Goal: Transaction & Acquisition: Purchase product/service

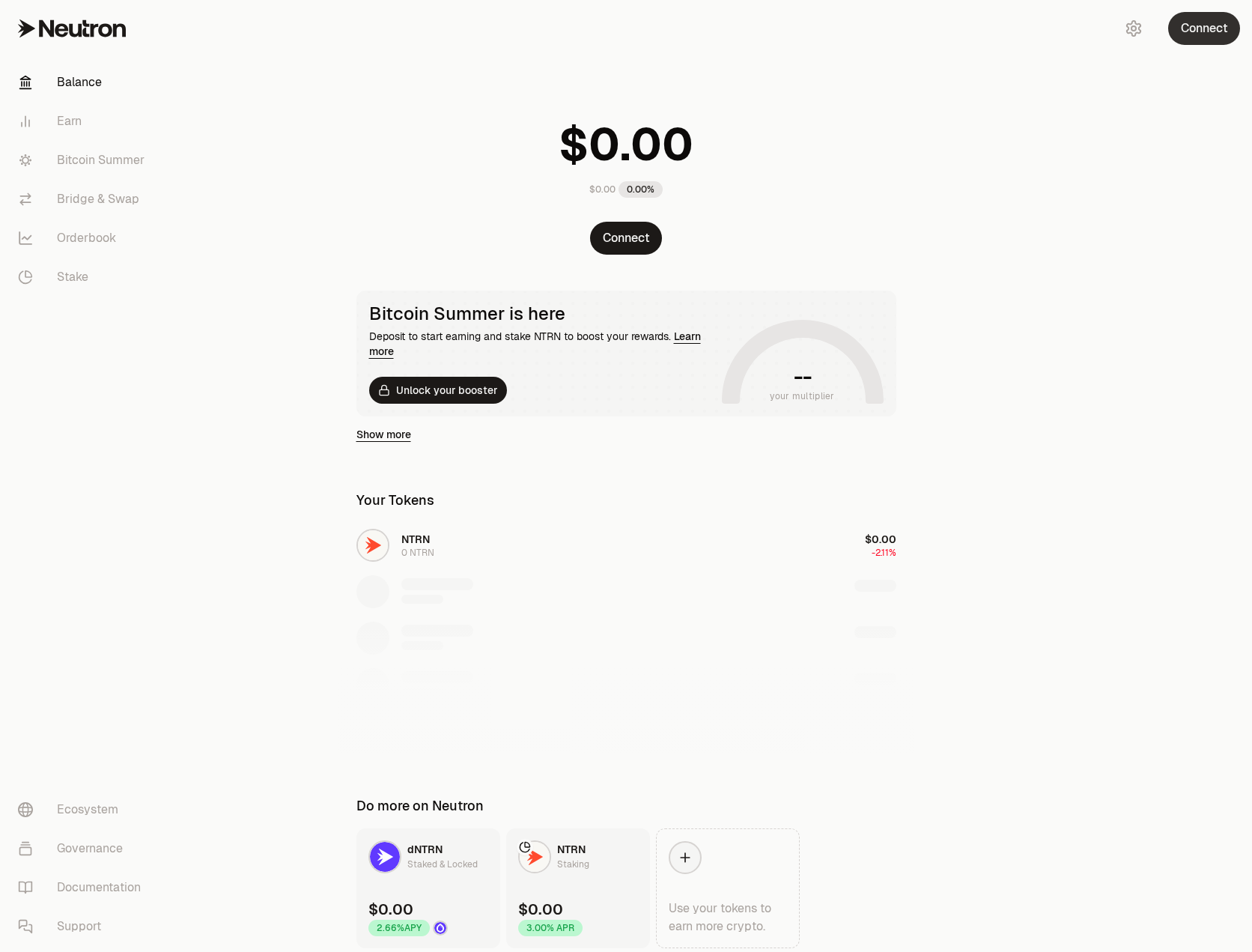
click at [1211, 33] on button "Connect" at bounding box center [1205, 28] width 72 height 33
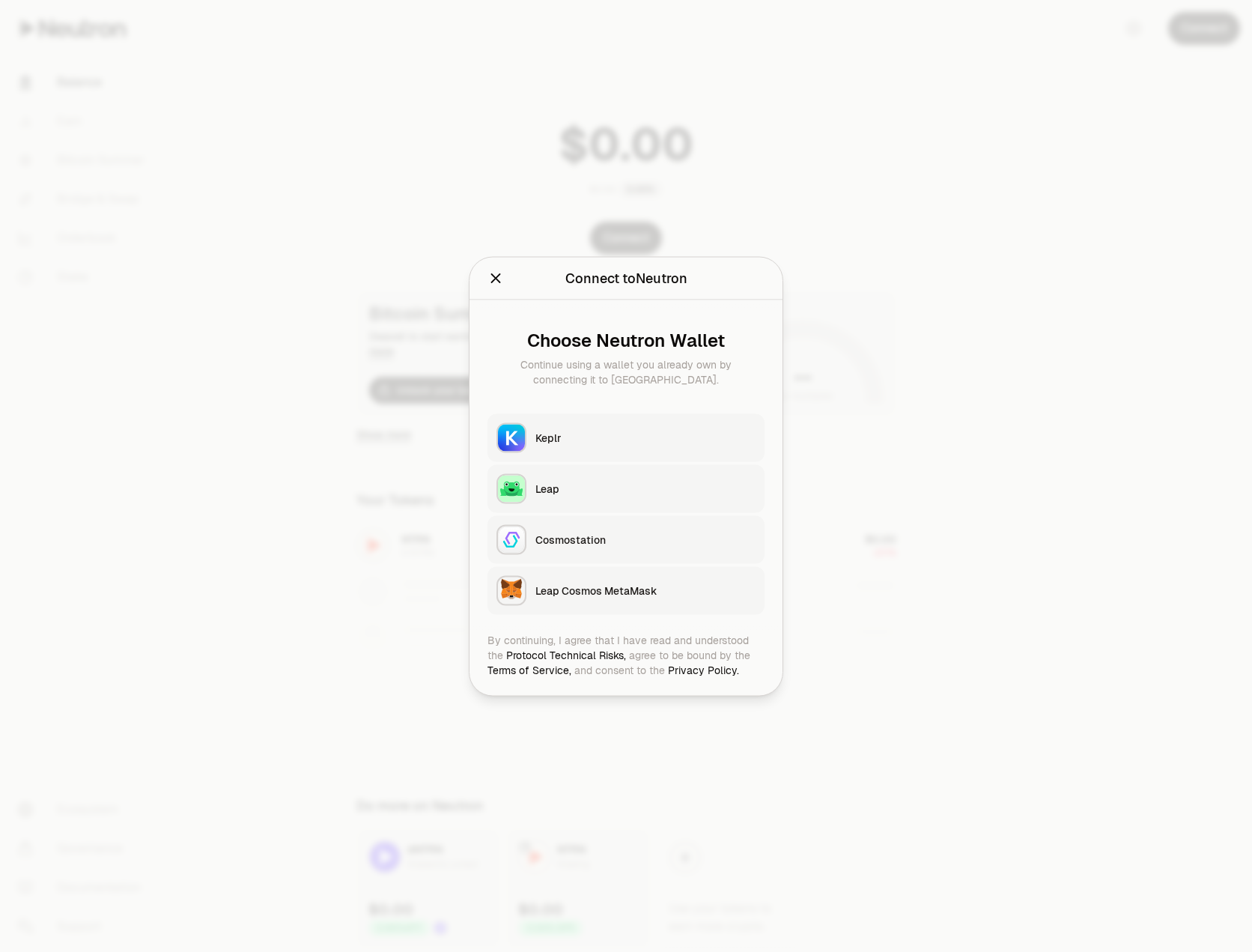
click at [582, 428] on button "Keplr" at bounding box center [626, 437] width 277 height 48
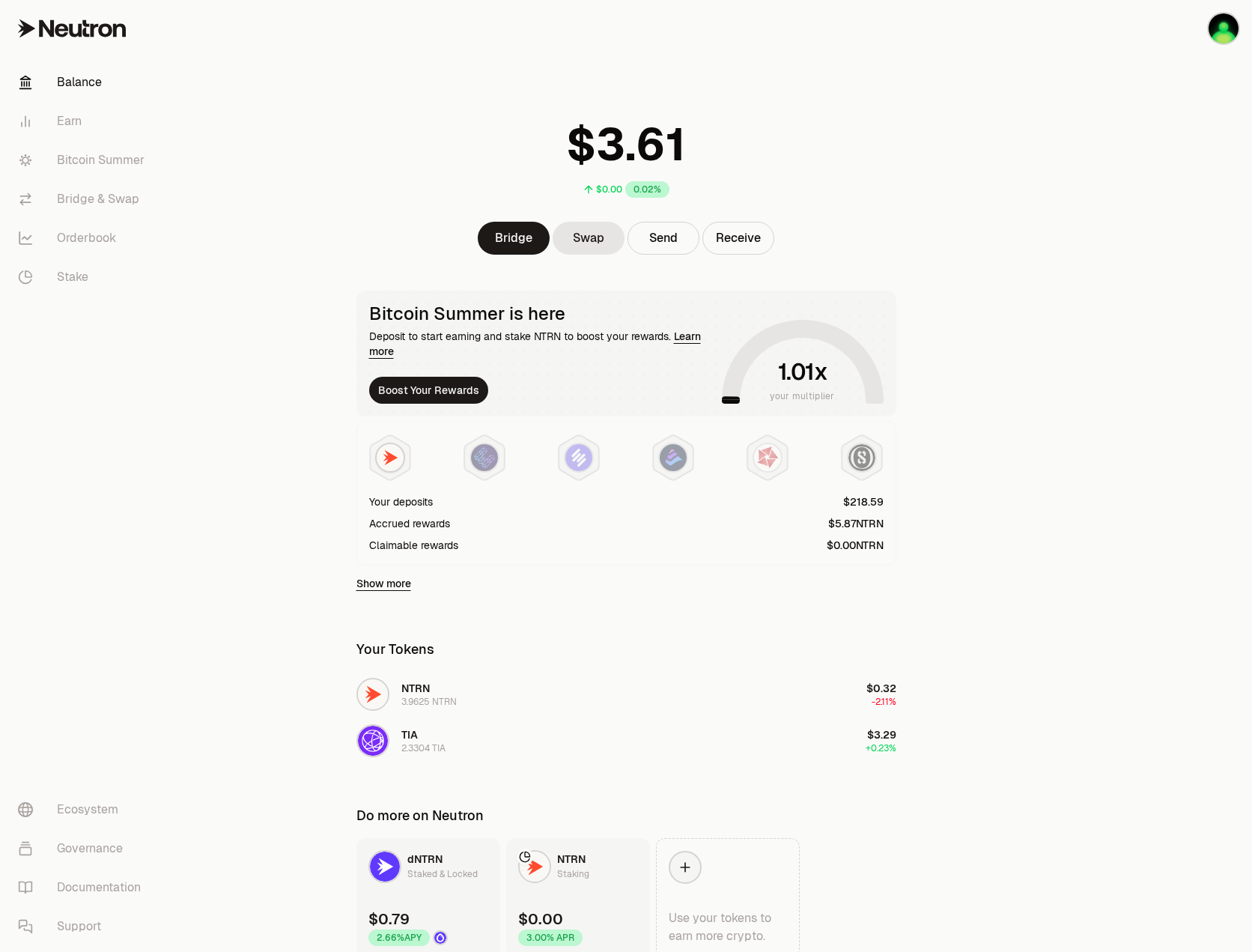
click at [1076, 346] on main "$0.00 0.02% Bridge Swap Send Receive Bitcoin Summer is here Deposit to start ea…" at bounding box center [710, 509] width 1085 height 1018
click at [1219, 14] on img "button" at bounding box center [1224, 28] width 30 height 30
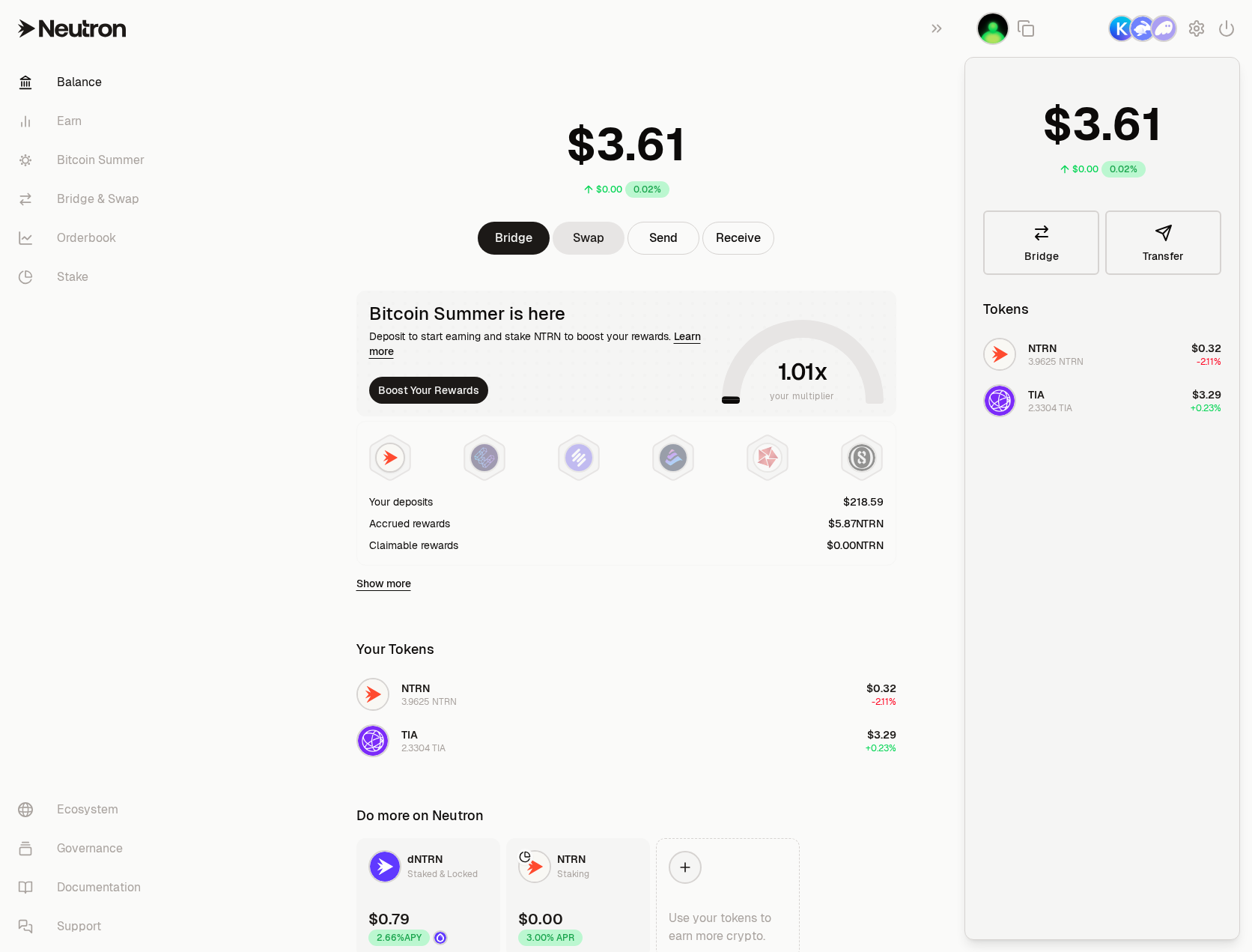
click at [867, 217] on div "$0.00 0.02% Bridge Swap Send Receive" at bounding box center [627, 175] width 576 height 159
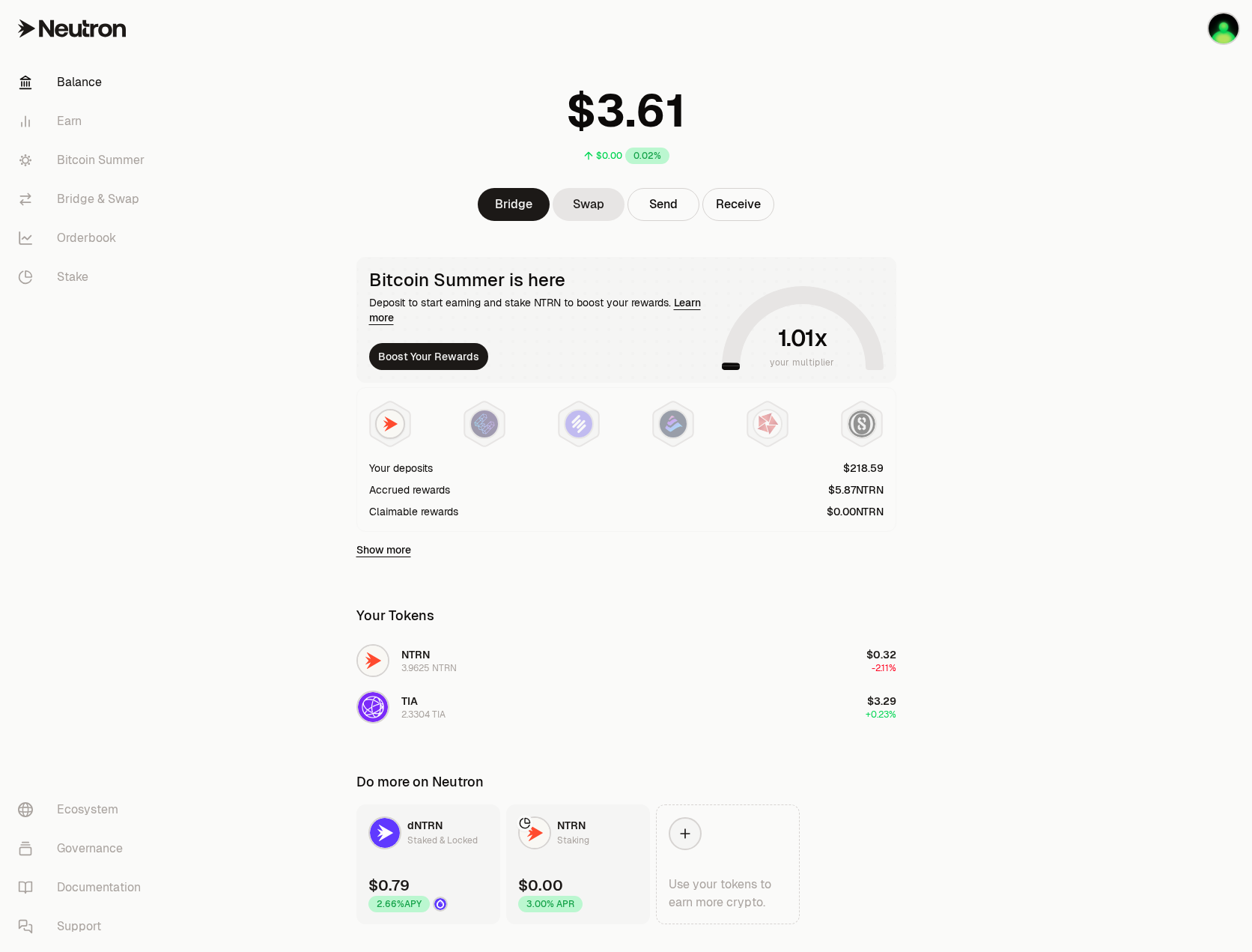
scroll to position [66, 0]
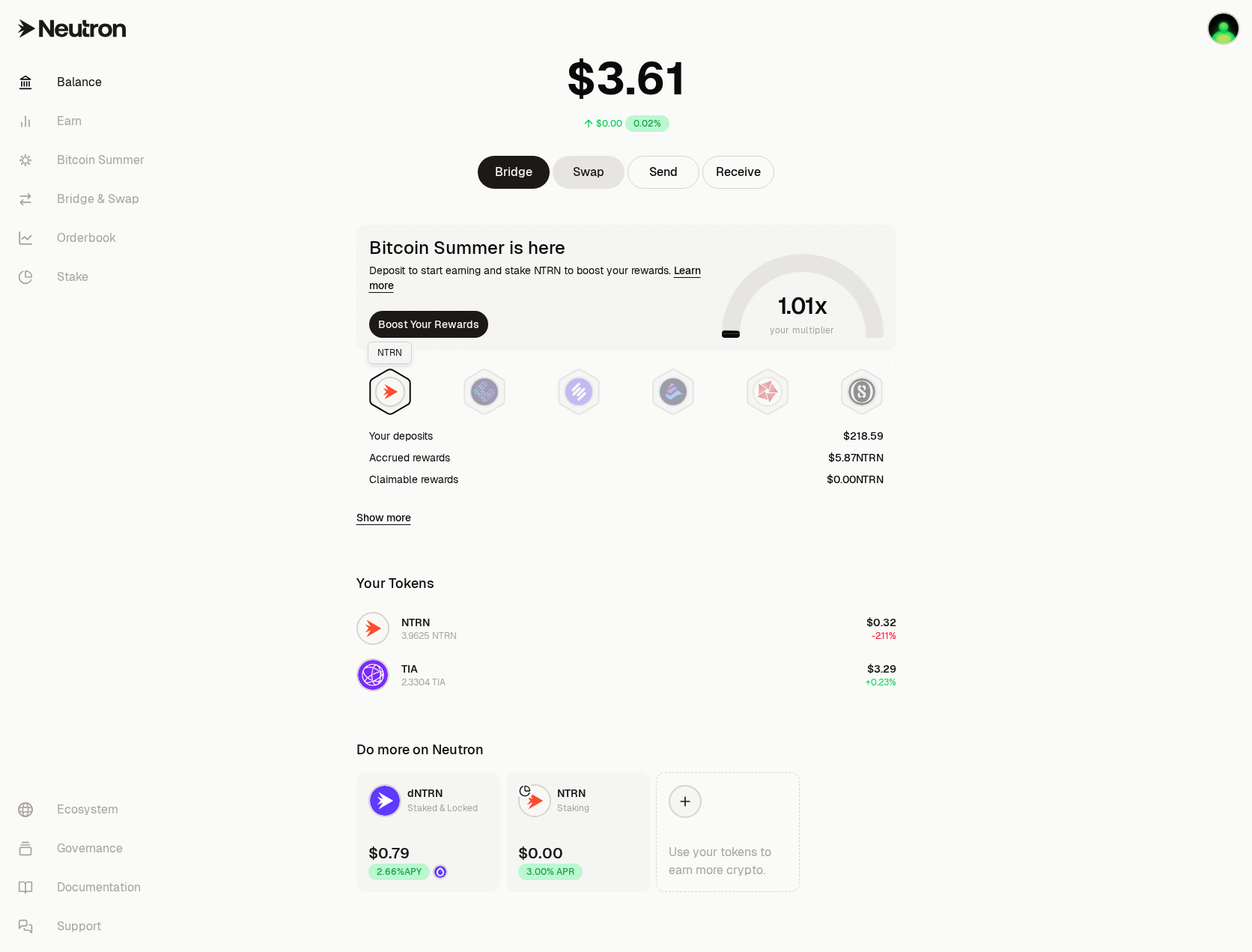
click at [384, 388] on img at bounding box center [390, 391] width 27 height 27
click at [476, 387] on img at bounding box center [484, 391] width 27 height 27
drag, startPoint x: 486, startPoint y: 393, endPoint x: 494, endPoint y: 394, distance: 7.5
click at [486, 394] on img at bounding box center [484, 391] width 27 height 27
click at [473, 324] on button "Boost Your Rewards" at bounding box center [428, 324] width 119 height 27
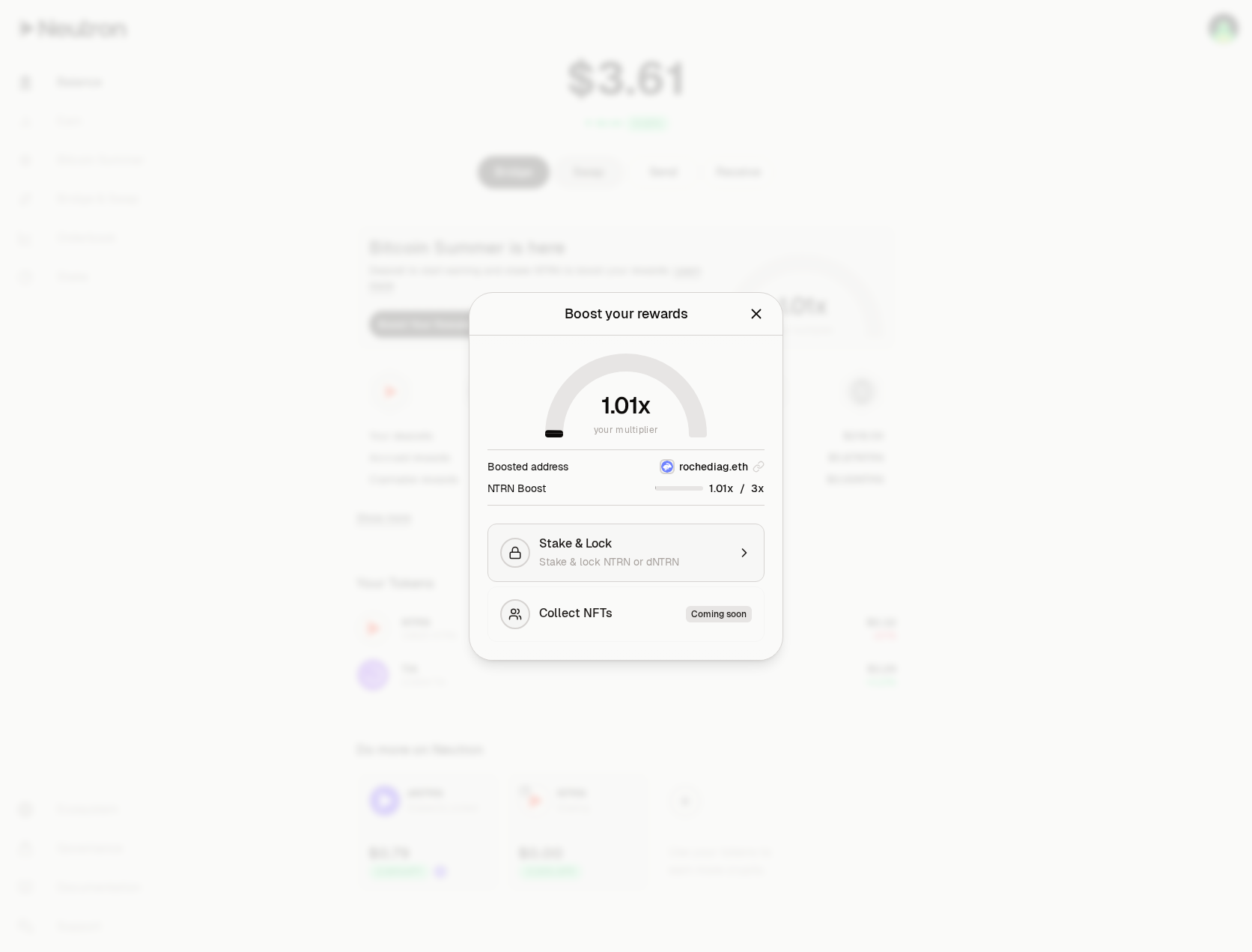
click at [718, 548] on div "Stake & Lock" at bounding box center [633, 543] width 189 height 15
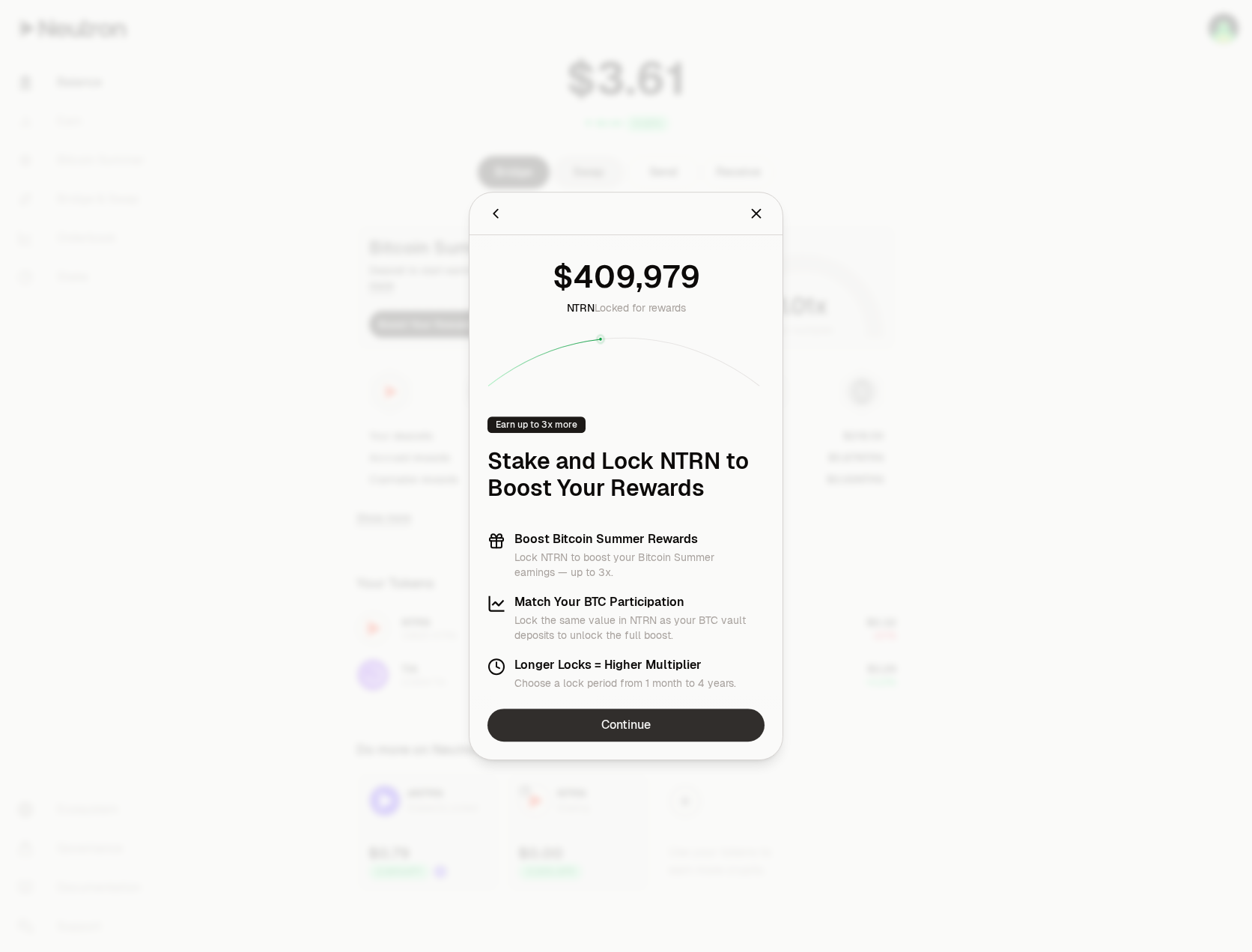
click at [640, 718] on link "Continue" at bounding box center [626, 725] width 277 height 33
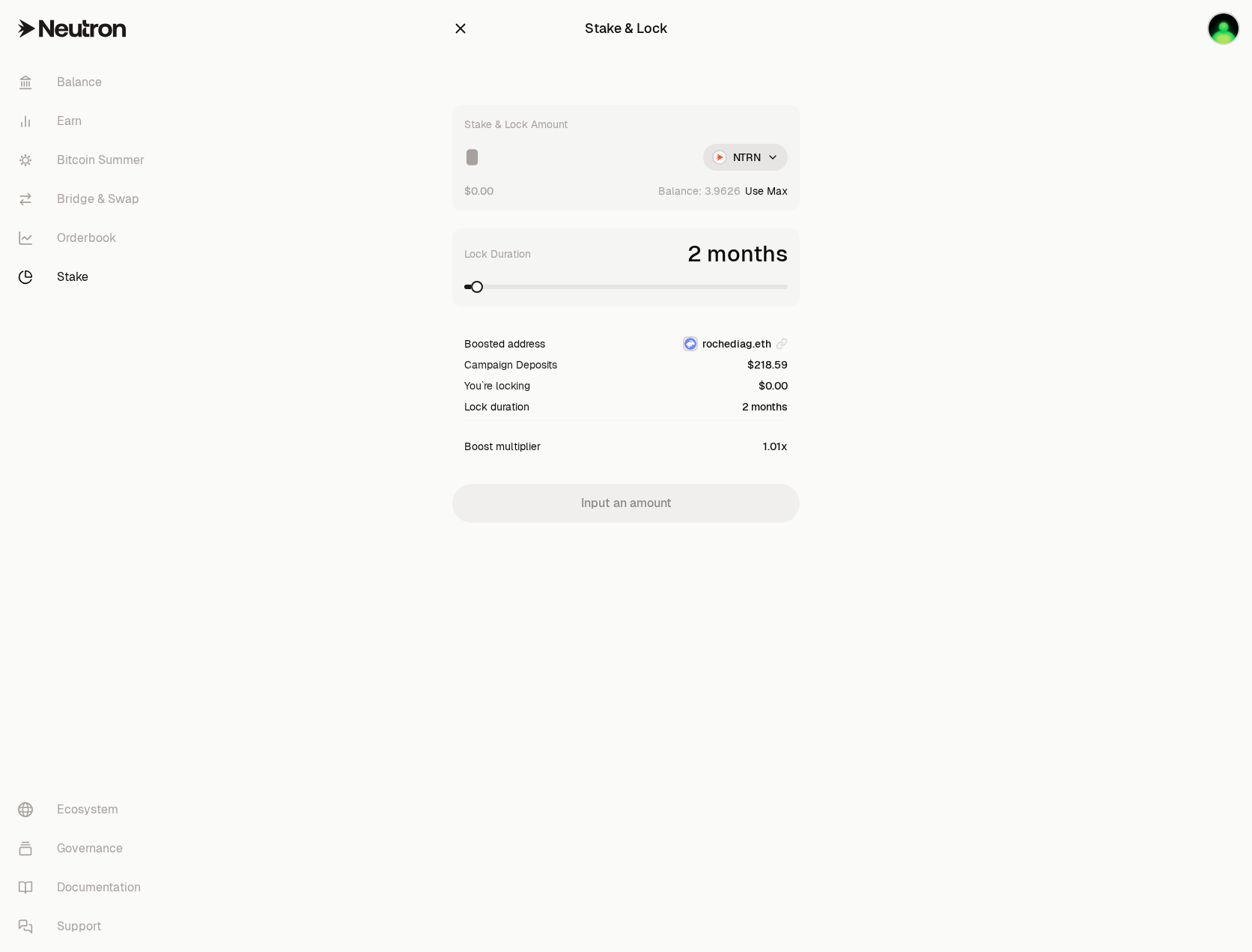
click at [769, 191] on button "Use Max" at bounding box center [766, 191] width 43 height 15
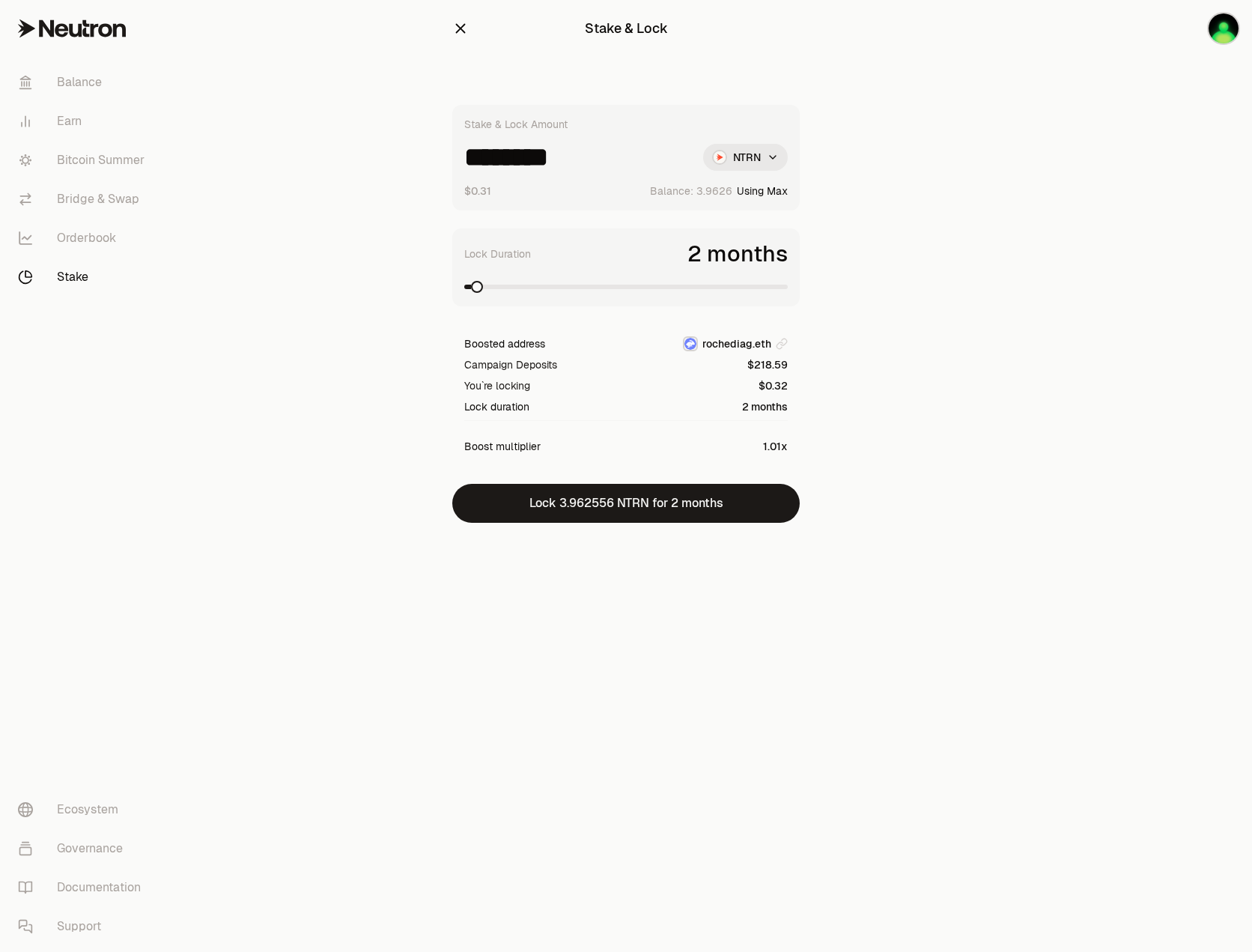
drag, startPoint x: 492, startPoint y: 154, endPoint x: 733, endPoint y: 165, distance: 240.7
click at [733, 165] on div "******** NTRN" at bounding box center [626, 157] width 324 height 27
type input "***"
click at [788, 288] on span at bounding box center [782, 287] width 12 height 12
click at [243, 334] on main "Stake & Lock Stake & Lock Amount *** NTRN $0.28 Balance: Use Max Lock Duration …" at bounding box center [710, 291] width 1085 height 583
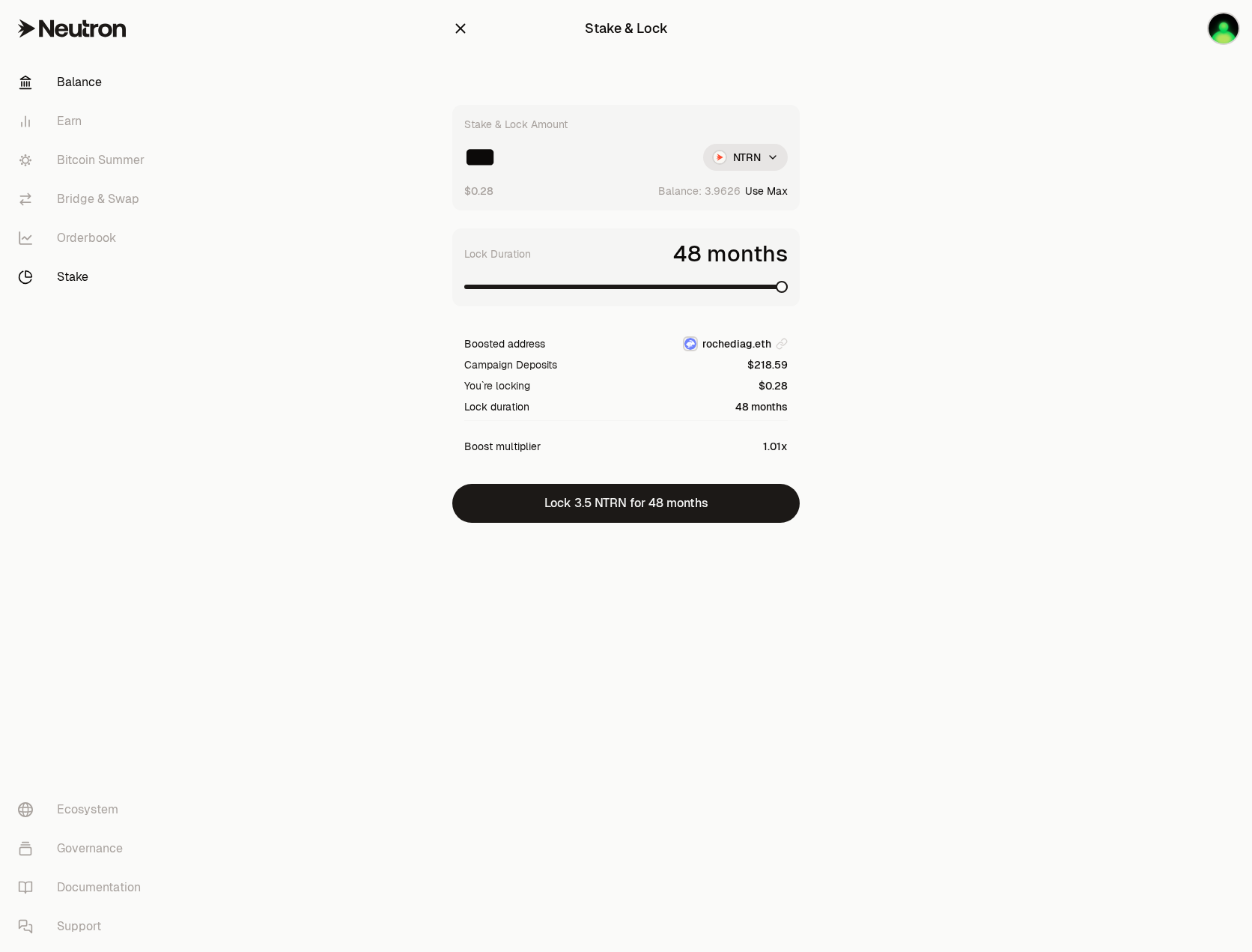
click at [84, 89] on link "Balance" at bounding box center [84, 82] width 156 height 39
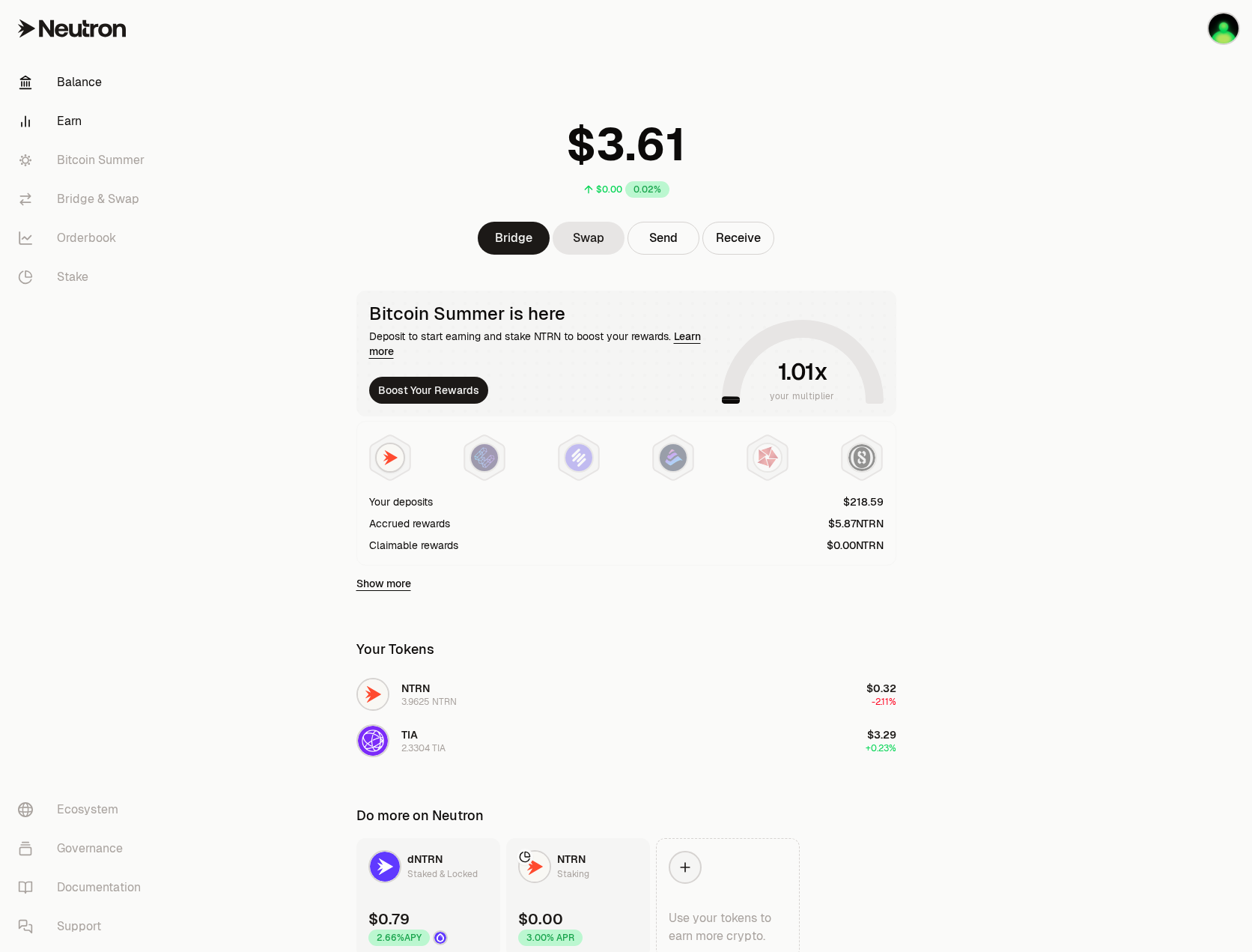
click at [93, 115] on link "Earn" at bounding box center [84, 121] width 156 height 39
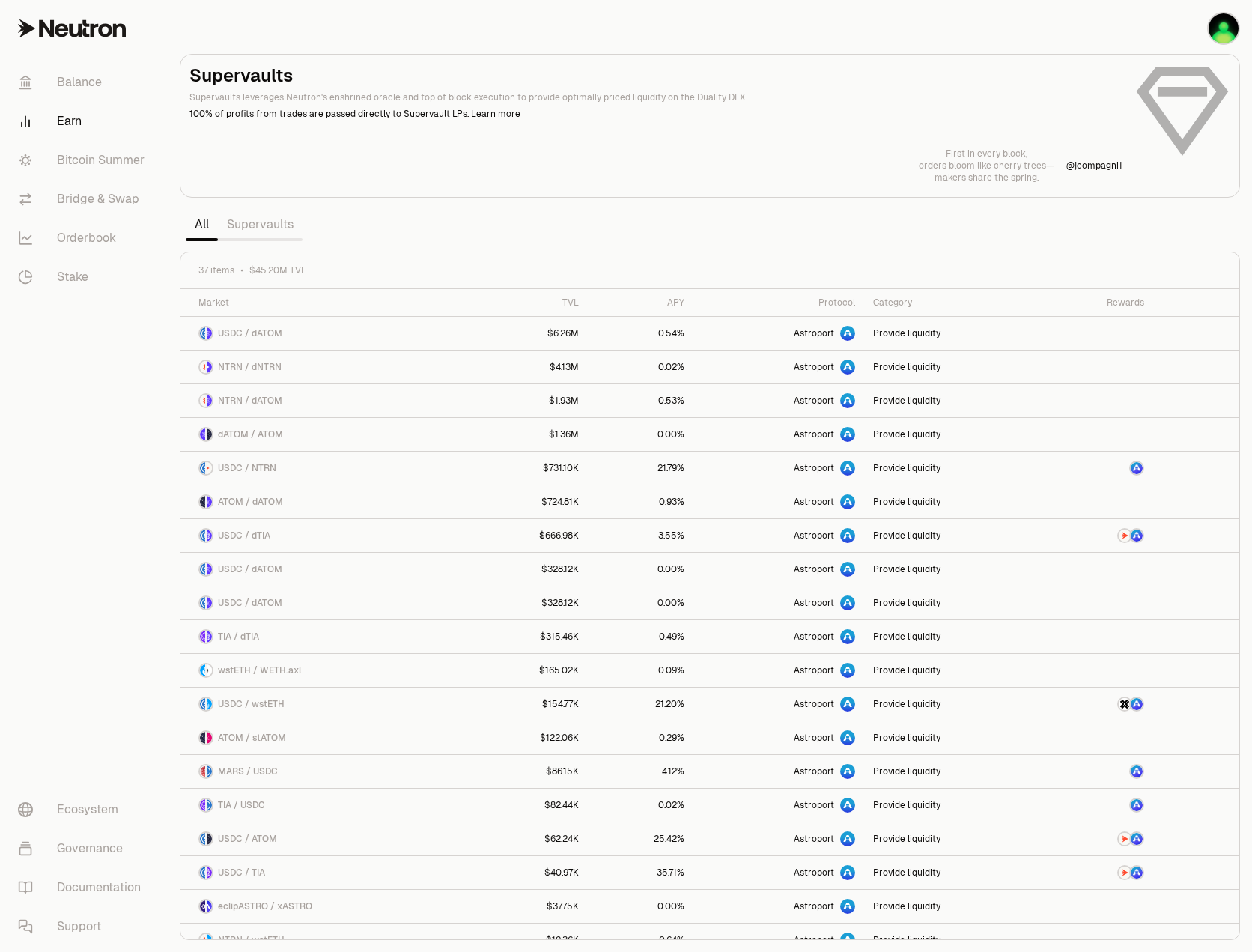
click at [299, 230] on link "Supervaults" at bounding box center [260, 225] width 85 height 30
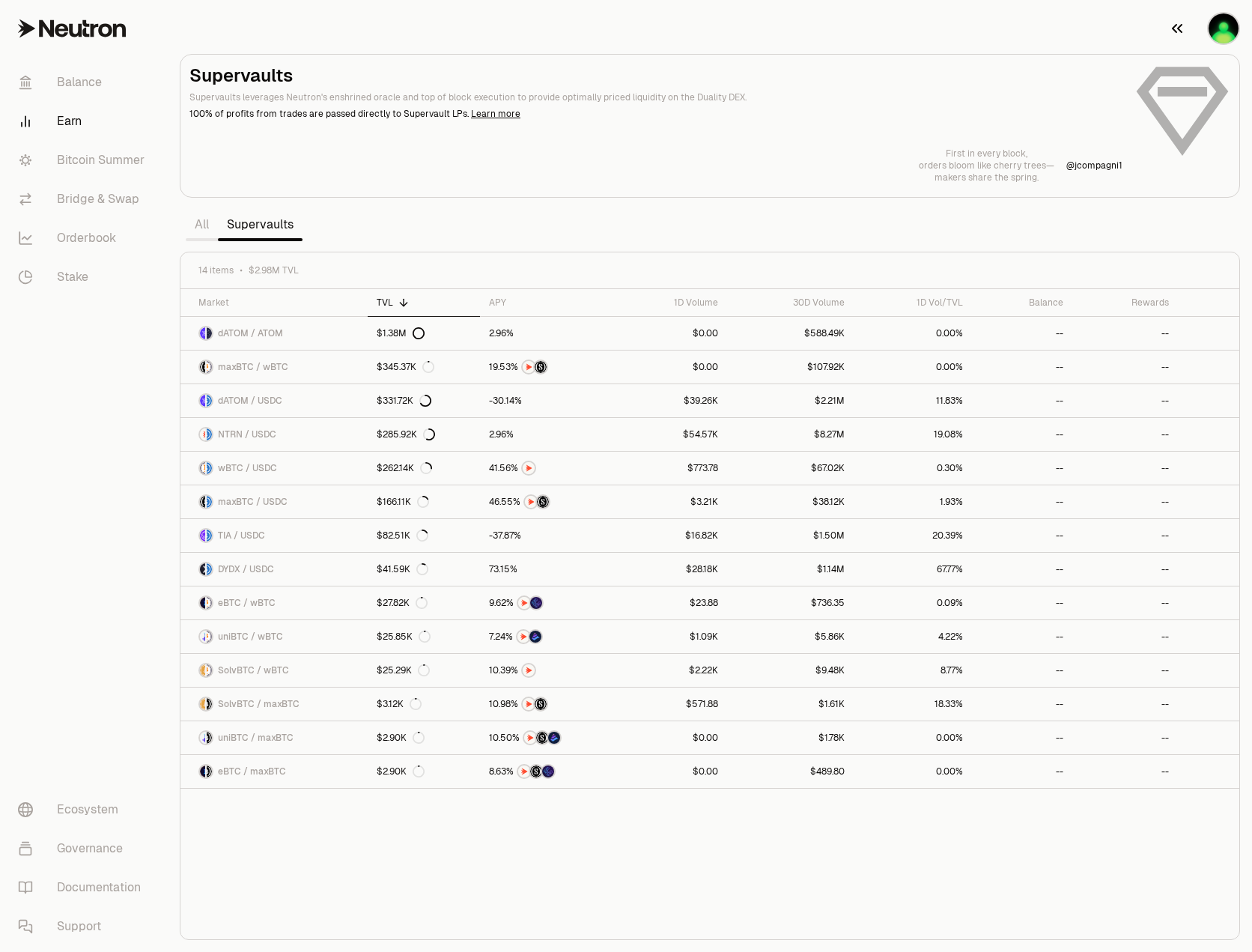
click at [1210, 33] on img "button" at bounding box center [1224, 28] width 30 height 30
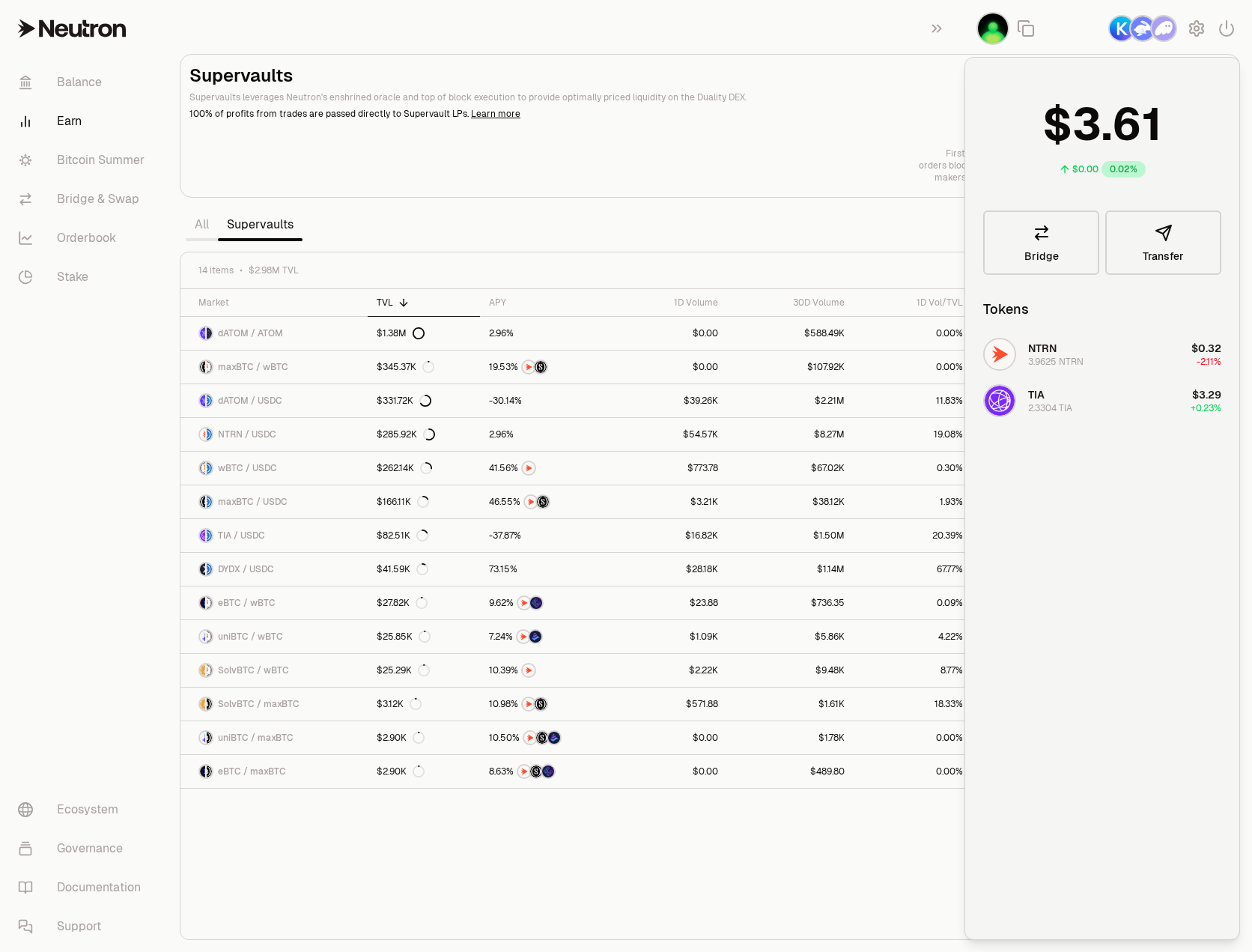
click at [1160, 31] on img "button" at bounding box center [1164, 28] width 24 height 24
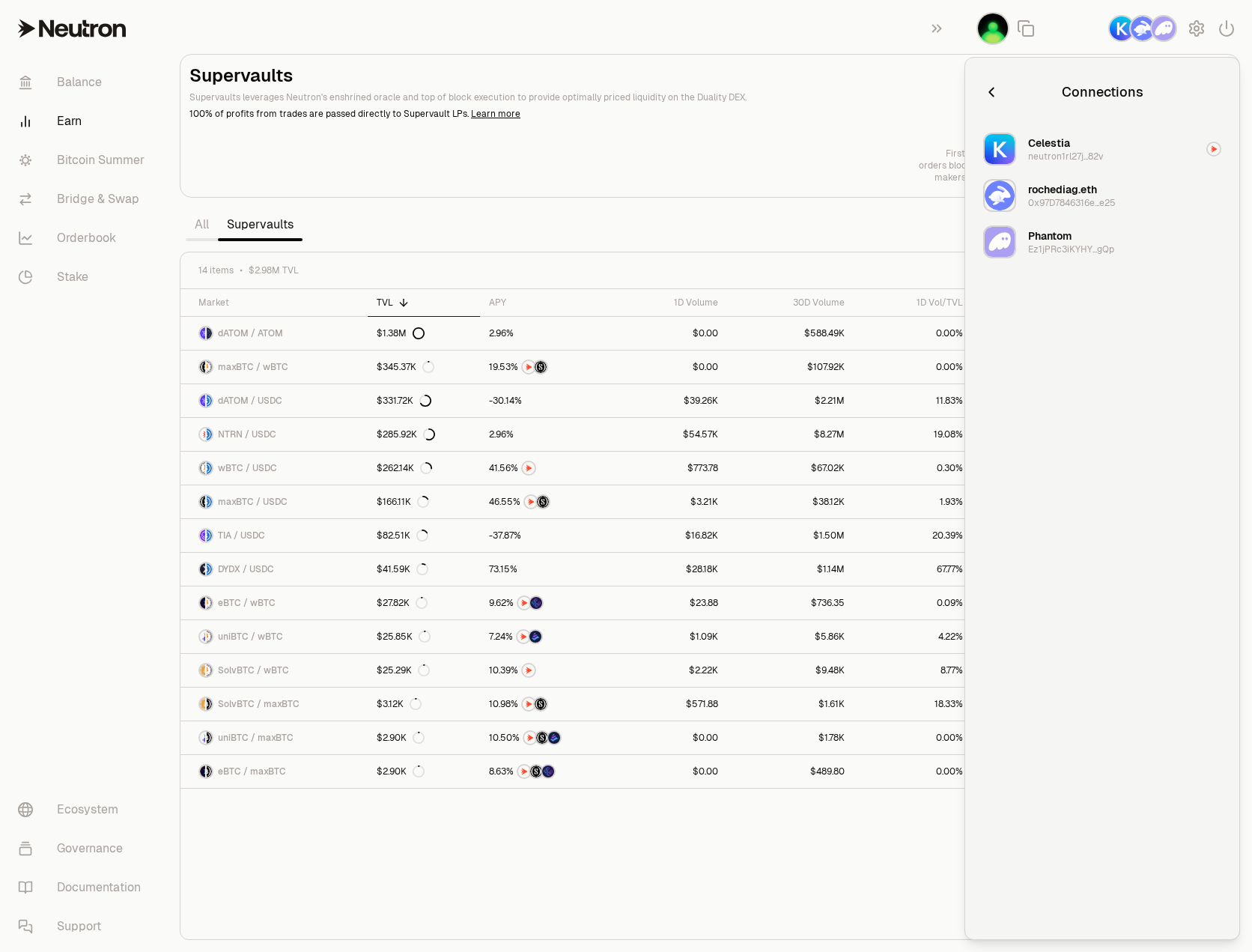
click at [1133, 28] on img "button" at bounding box center [1143, 28] width 24 height 24
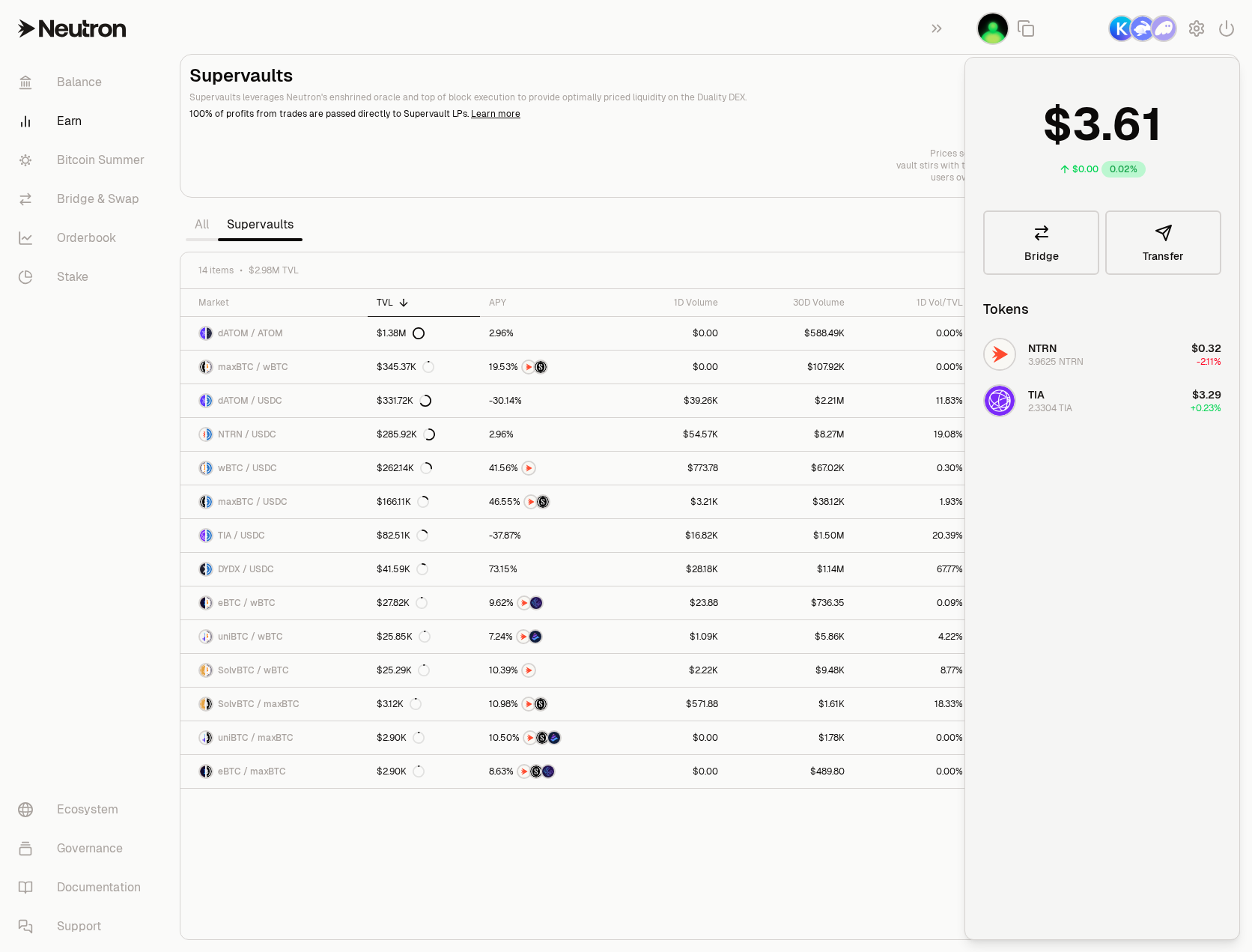
click at [876, 131] on div "Supervaults Supervaults leverages Neutron's enshrined oracle and top of block e…" at bounding box center [710, 124] width 1041 height 120
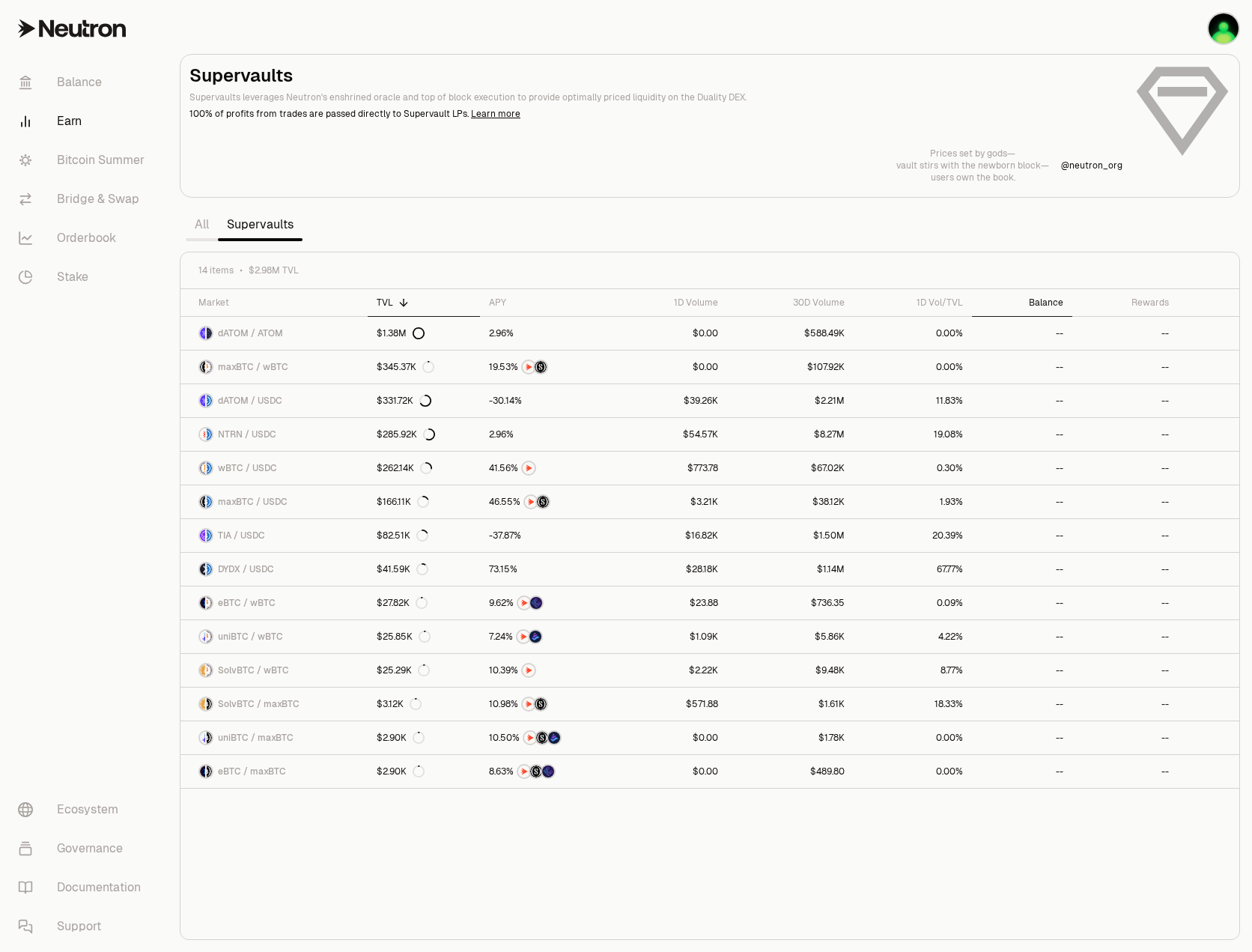
click at [1039, 300] on div "Balance" at bounding box center [1022, 303] width 83 height 12
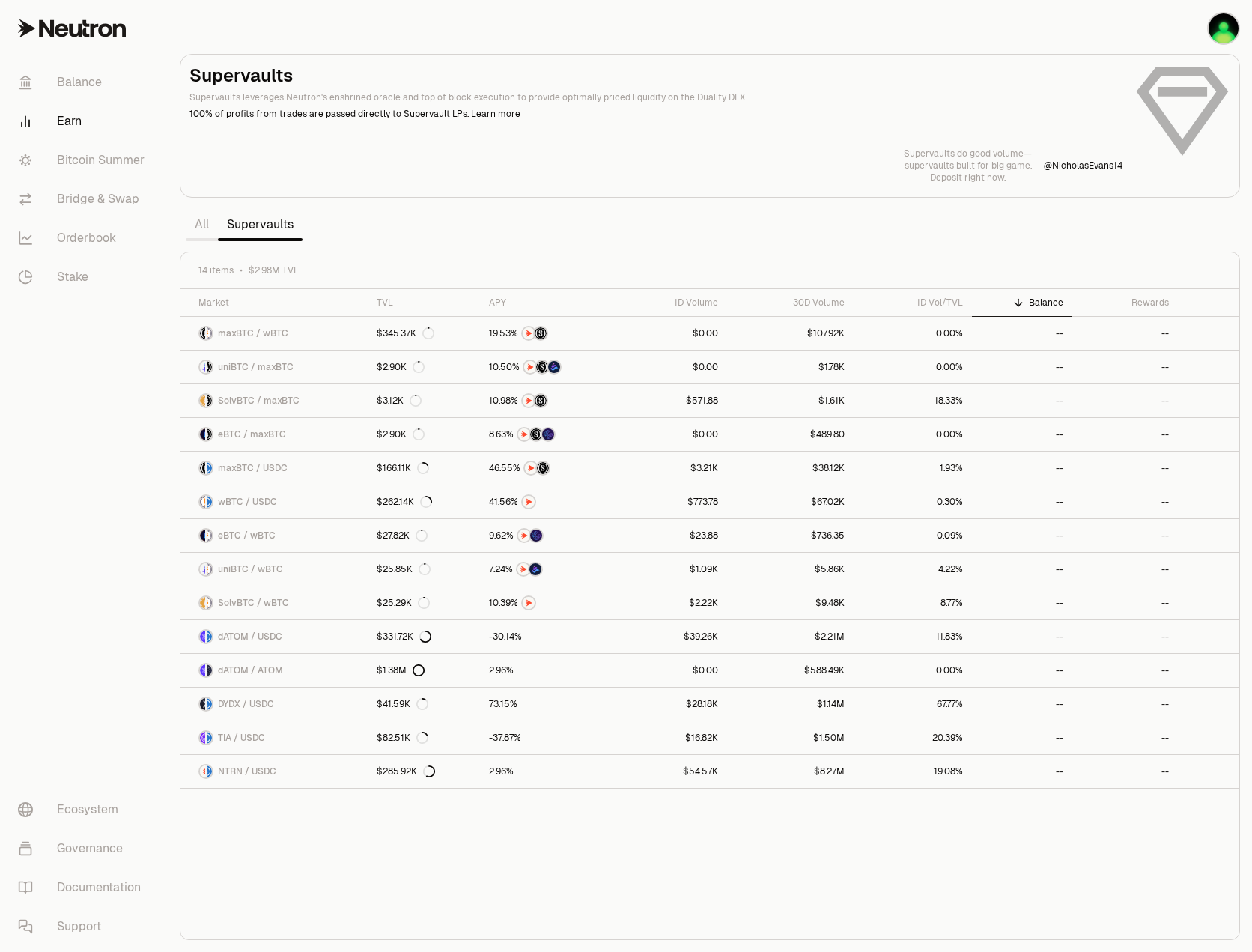
click at [203, 228] on link "All" at bounding box center [202, 225] width 32 height 30
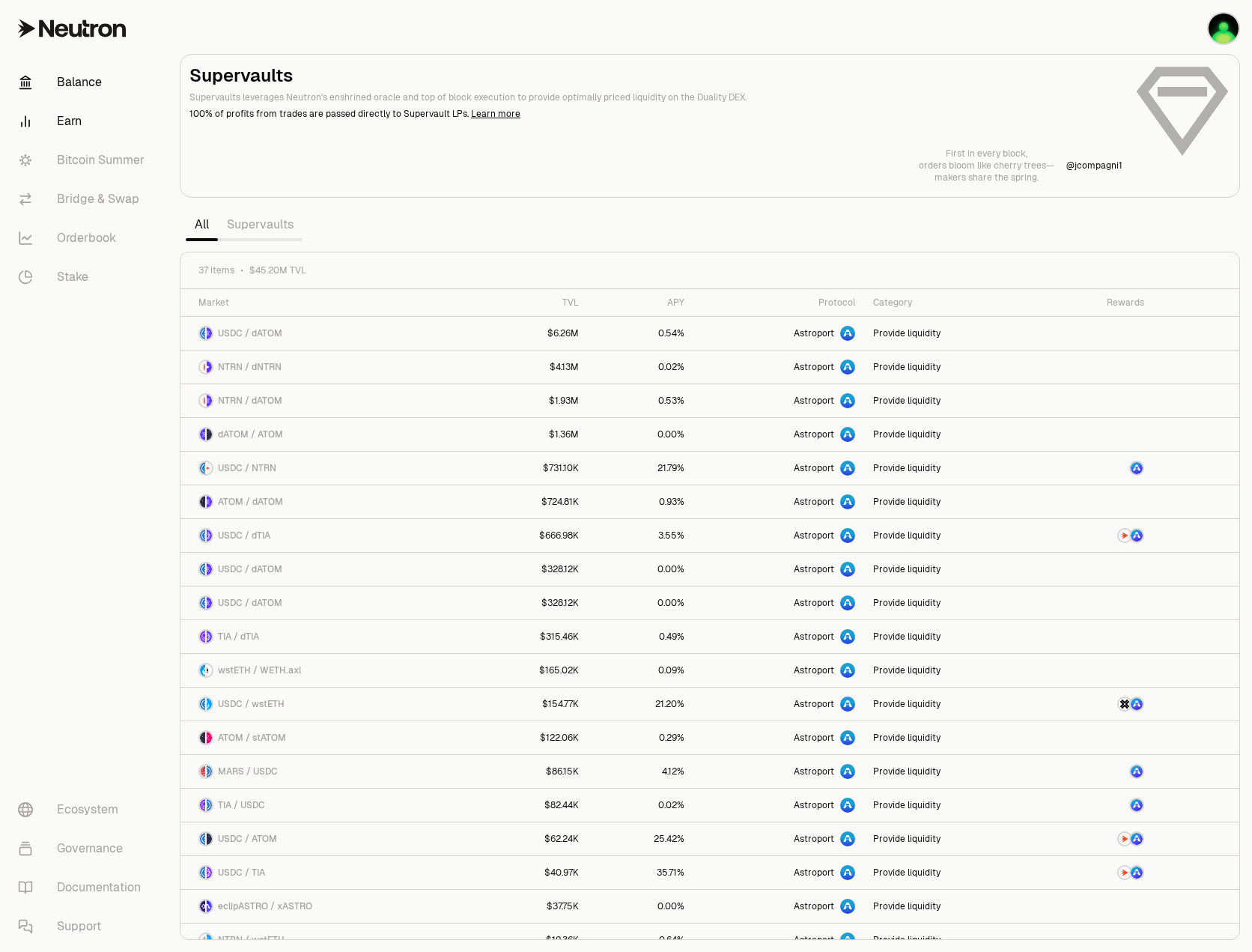
click at [88, 97] on link "Balance" at bounding box center [84, 82] width 156 height 39
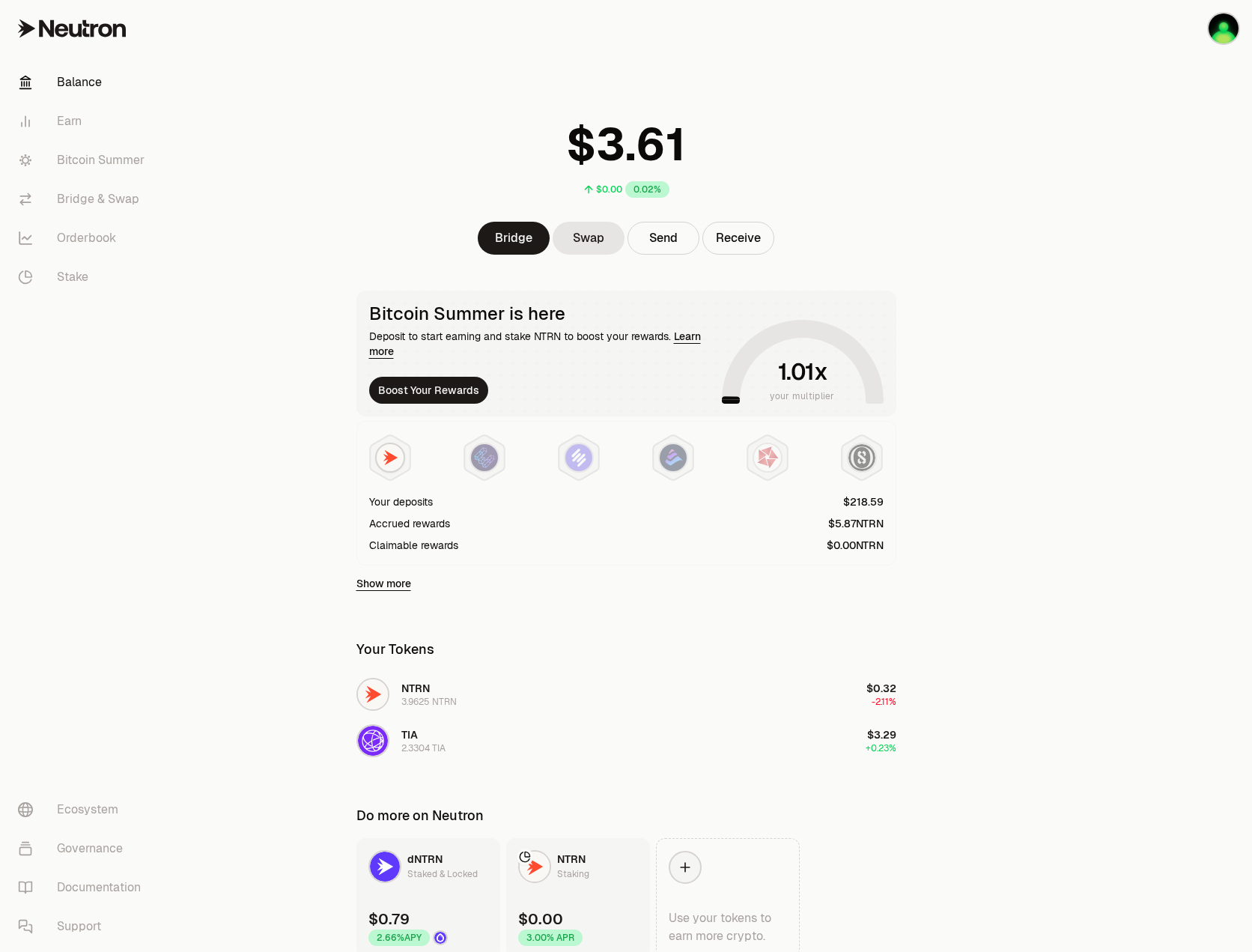
click at [423, 510] on div "Your deposits Accrued rewards Claimable rewards" at bounding box center [626, 523] width 515 height 59
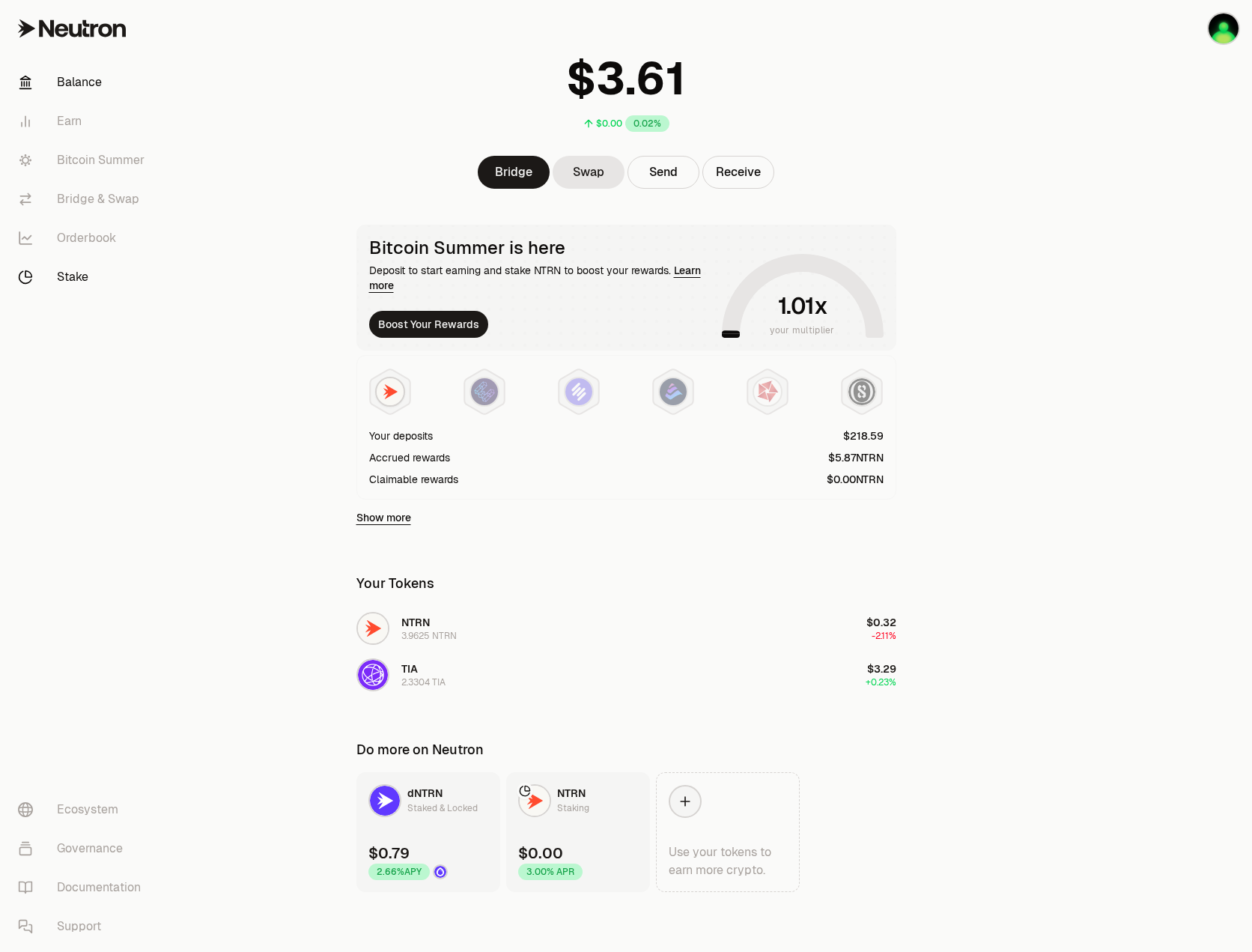
click at [99, 269] on link "Stake" at bounding box center [84, 277] width 156 height 39
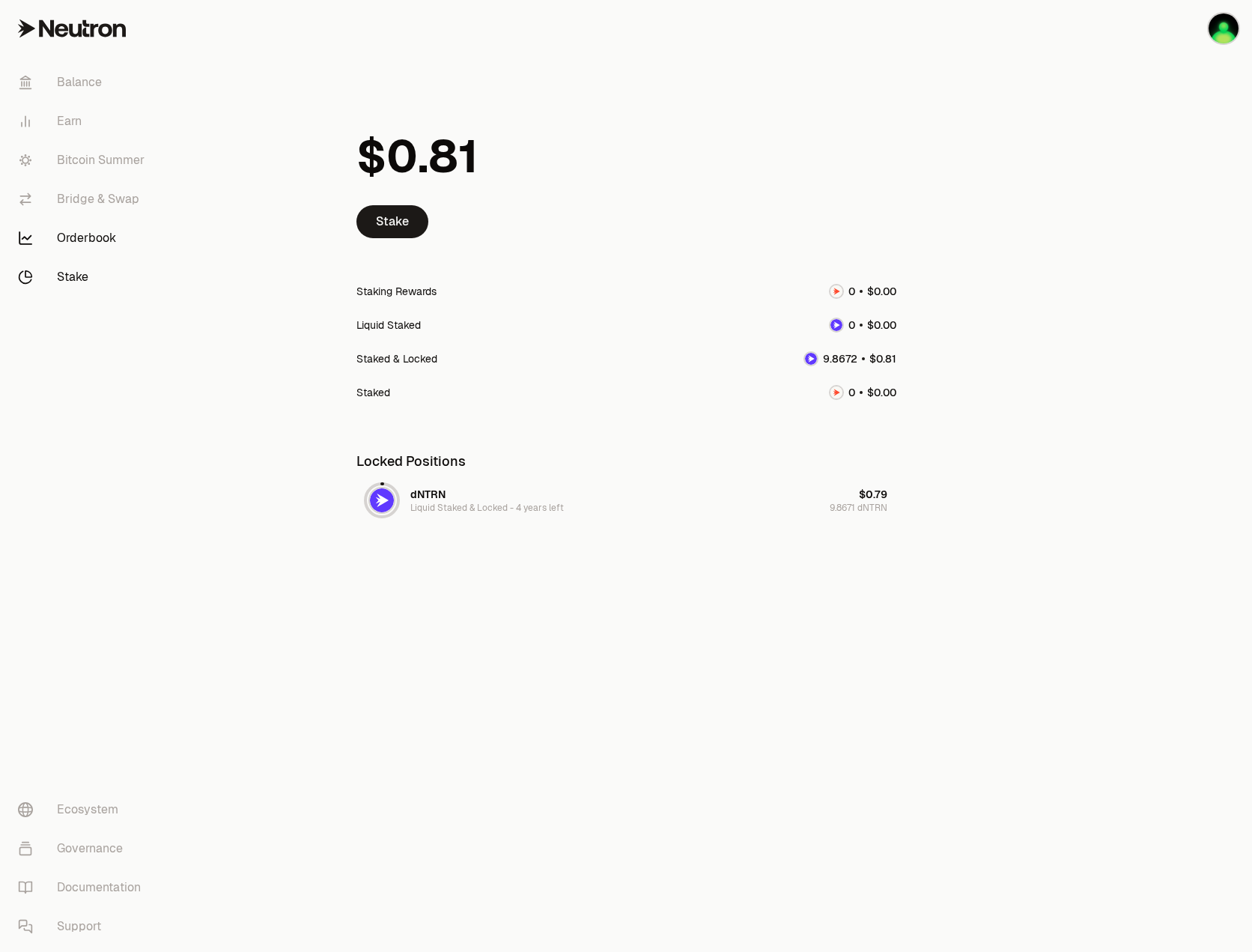
click at [109, 247] on link "Orderbook" at bounding box center [84, 238] width 156 height 39
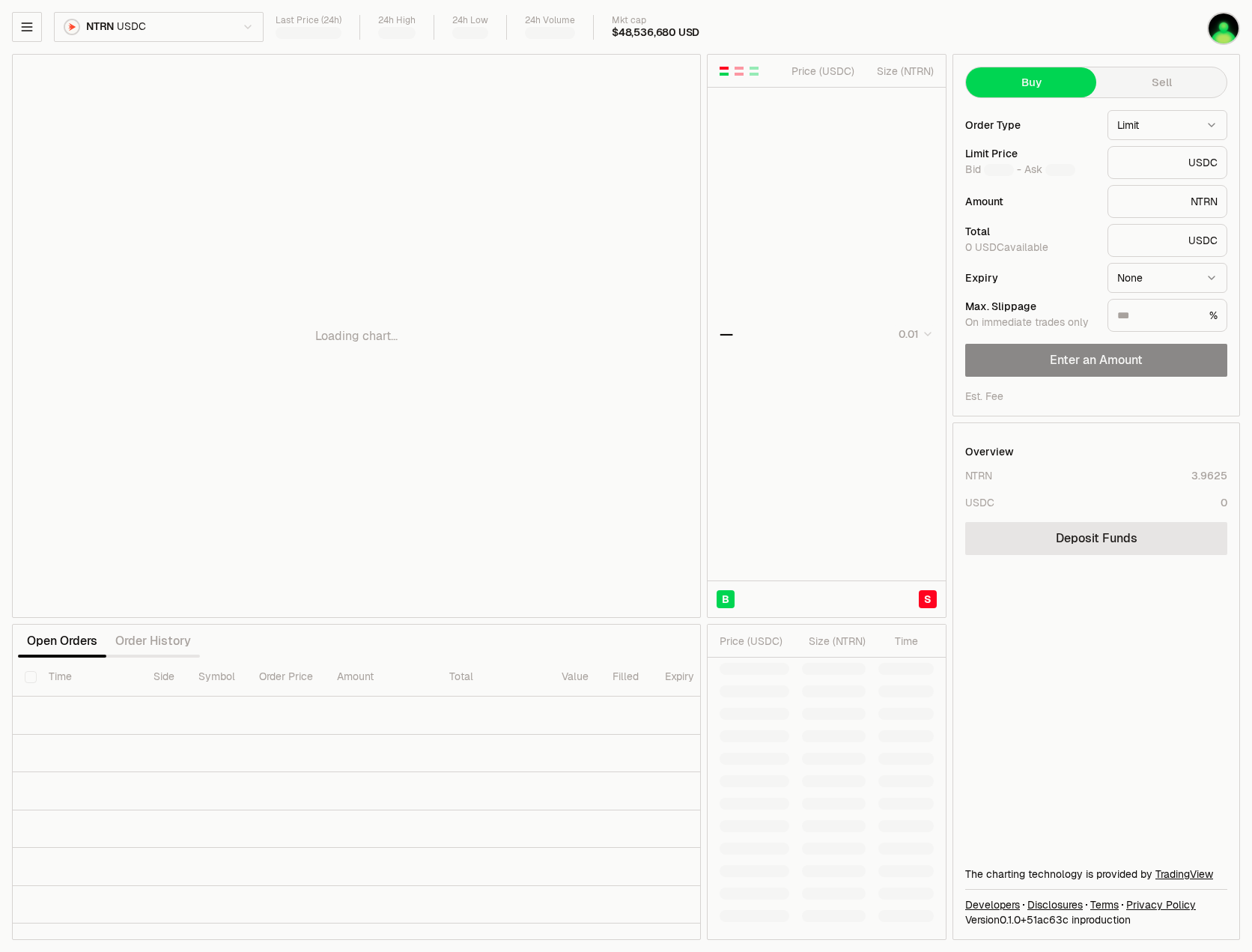
type input "********"
drag, startPoint x: 84, startPoint y: 240, endPoint x: 92, endPoint y: 243, distance: 8.8
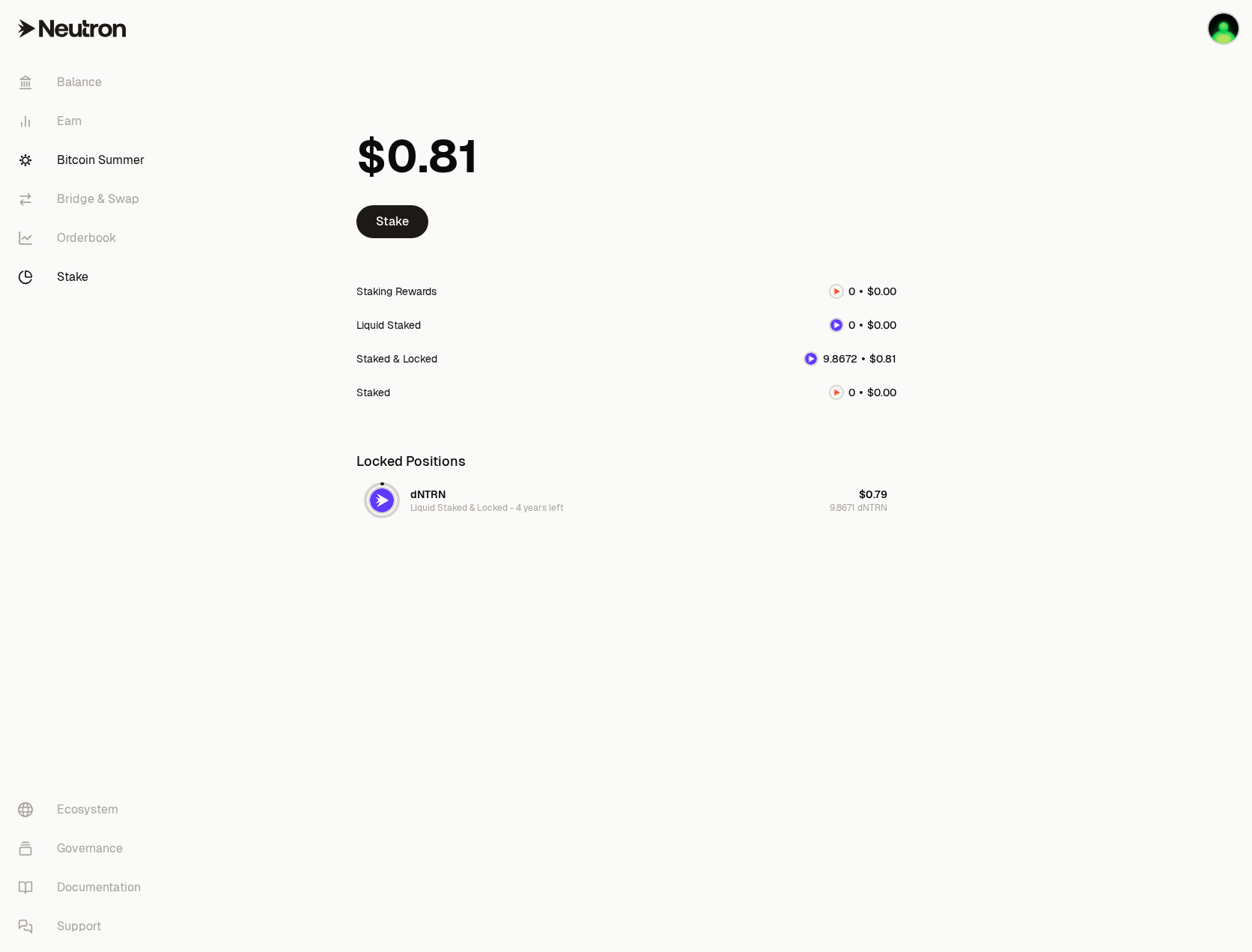
click at [104, 166] on link "Bitcoin Summer" at bounding box center [84, 160] width 156 height 39
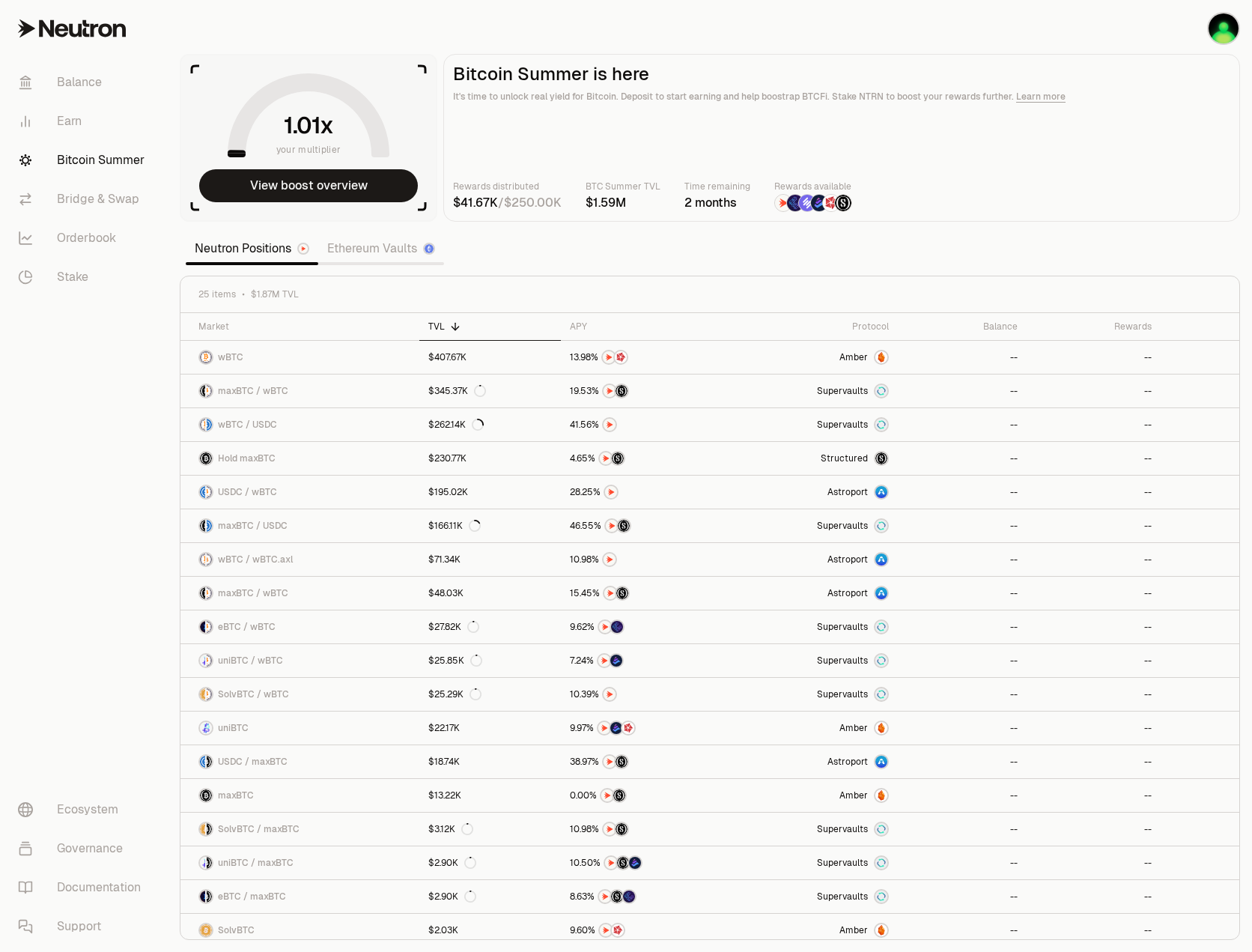
click at [390, 252] on link "Ethereum Vaults" at bounding box center [381, 249] width 126 height 30
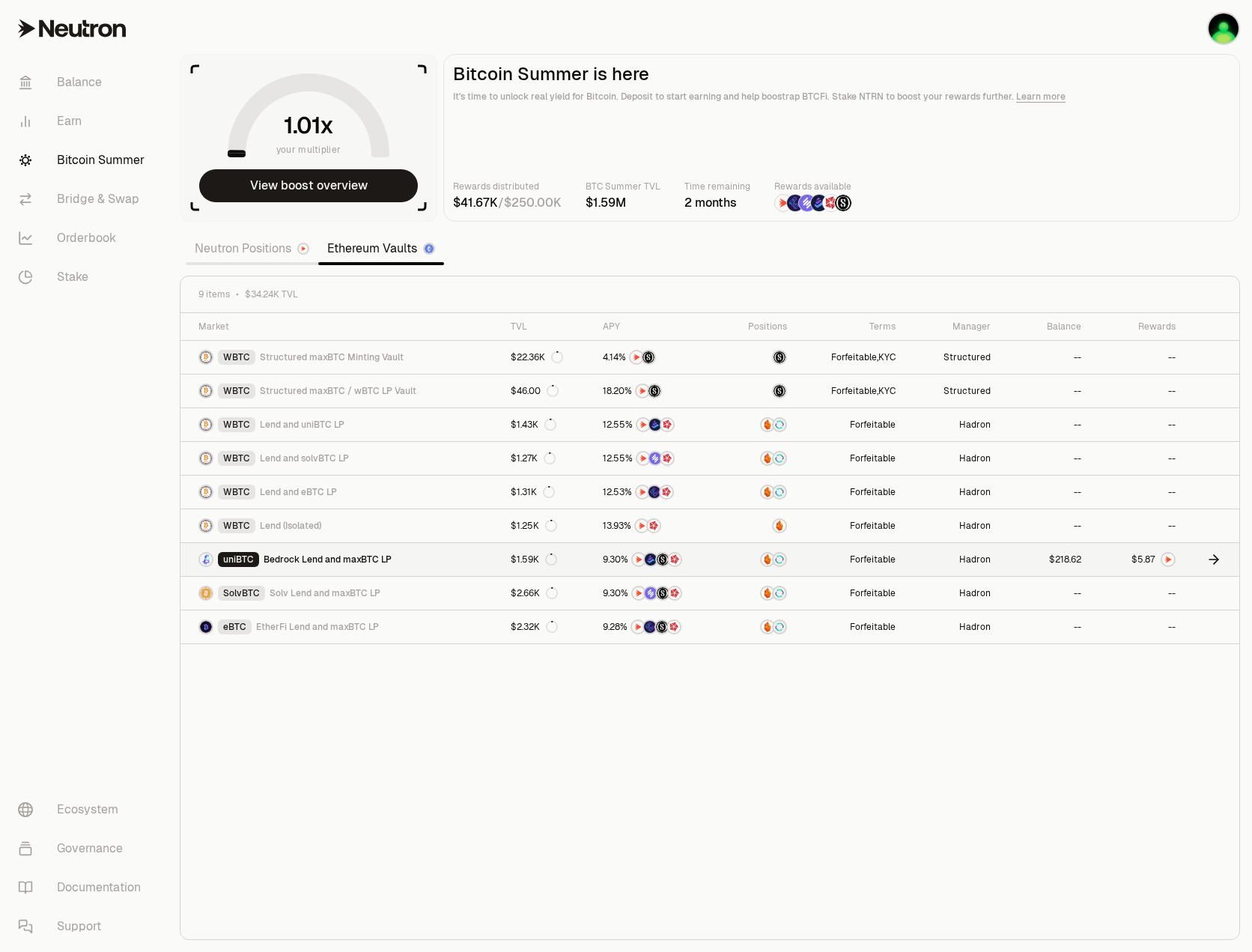
click at [1166, 558] on img at bounding box center [1169, 560] width 12 height 12
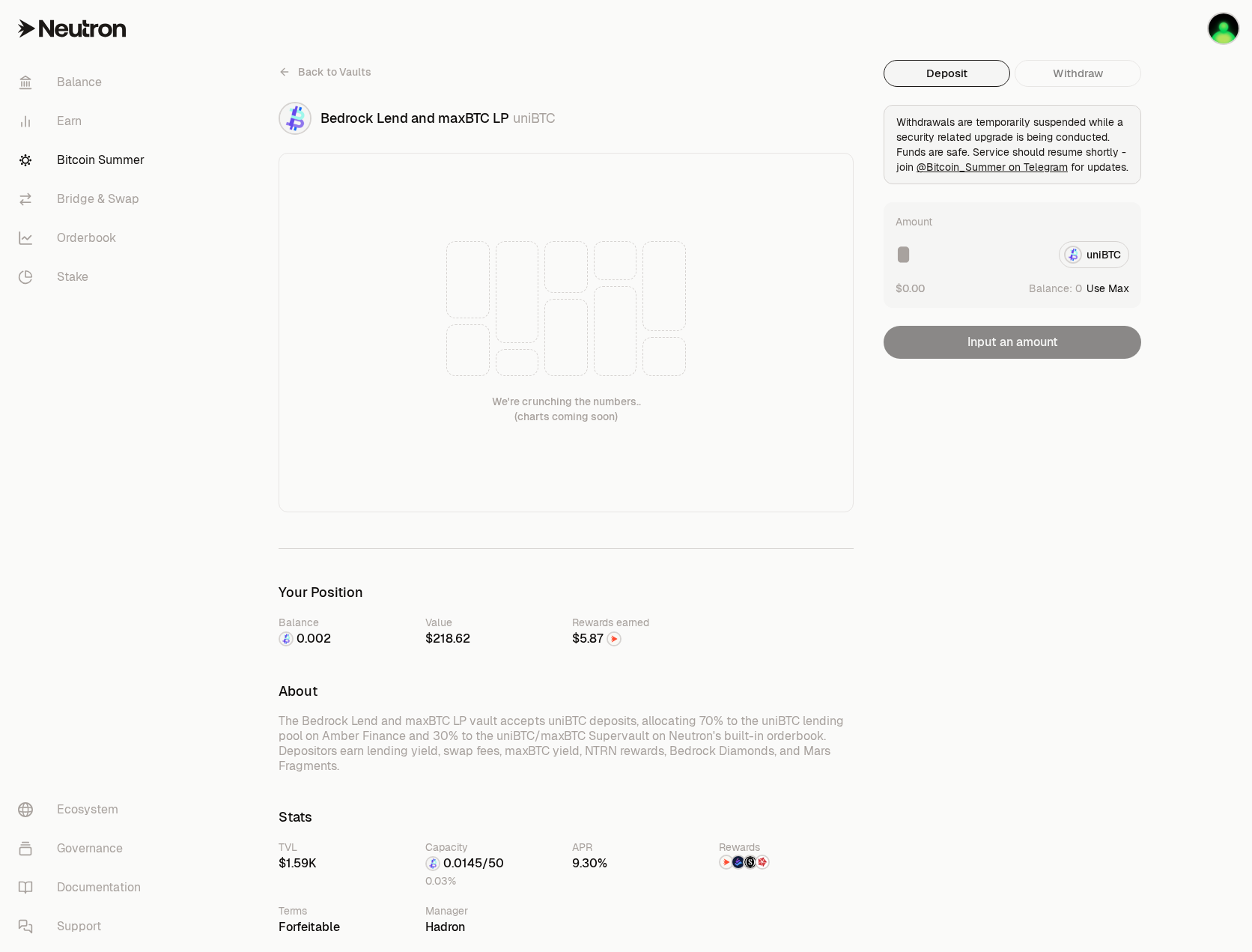
click at [1085, 77] on div "Deposit Withdraw" at bounding box center [1013, 82] width 258 height 45
click at [1071, 70] on div "Deposit Withdraw" at bounding box center [1013, 82] width 258 height 45
click at [318, 67] on span "Back to Vaults" at bounding box center [334, 71] width 73 height 15
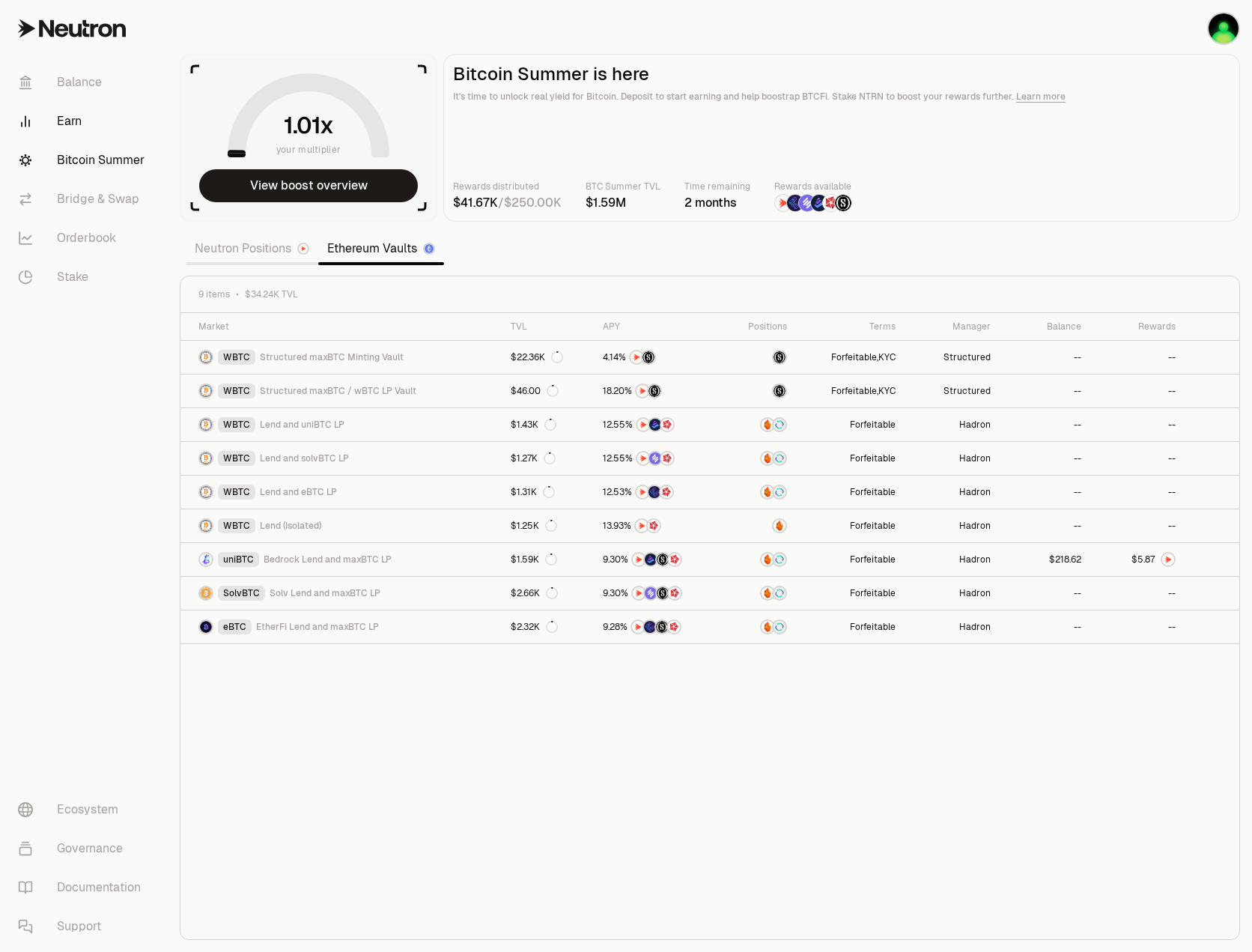
click at [87, 132] on link "Earn" at bounding box center [84, 121] width 156 height 39
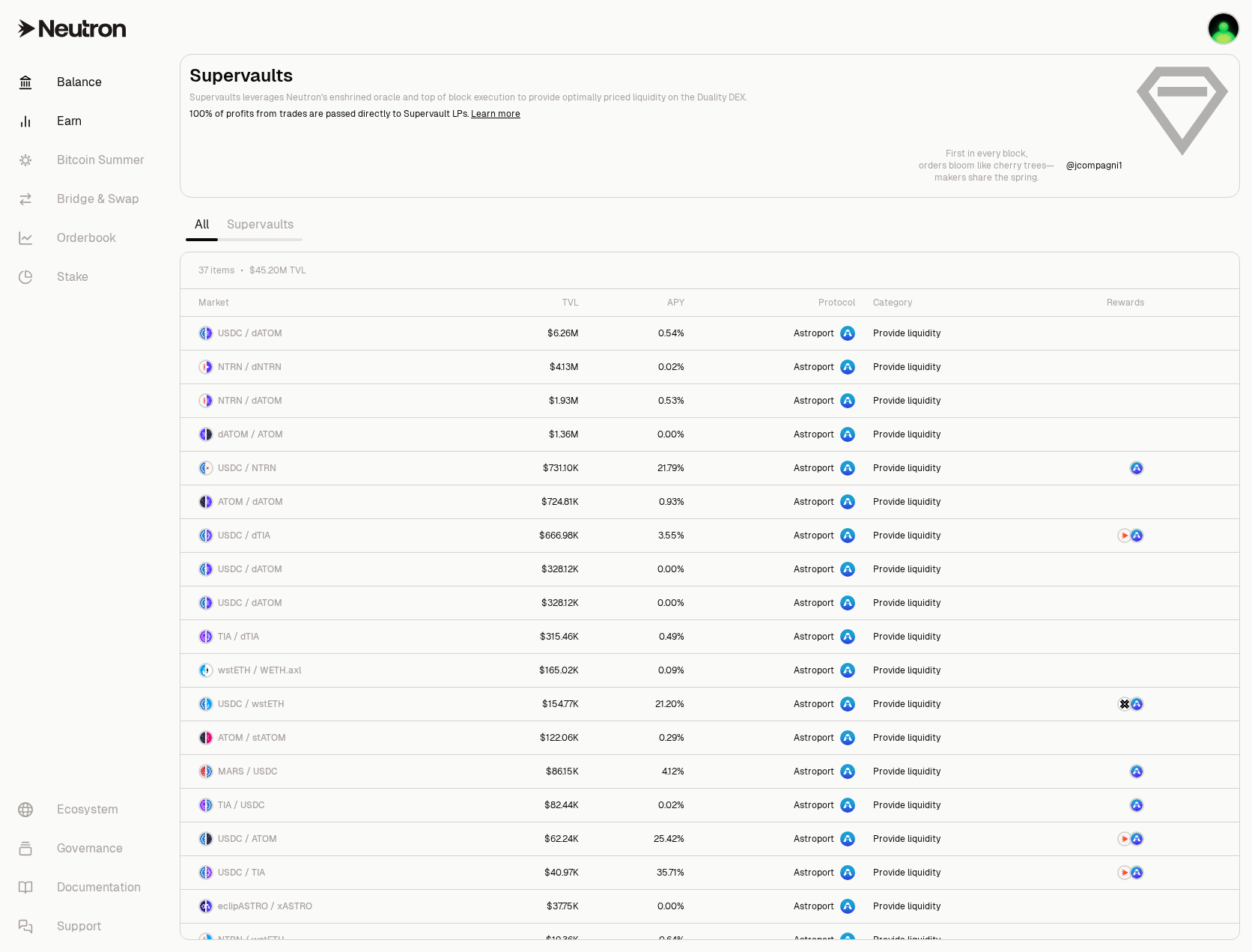
click at [86, 90] on link "Balance" at bounding box center [84, 82] width 156 height 39
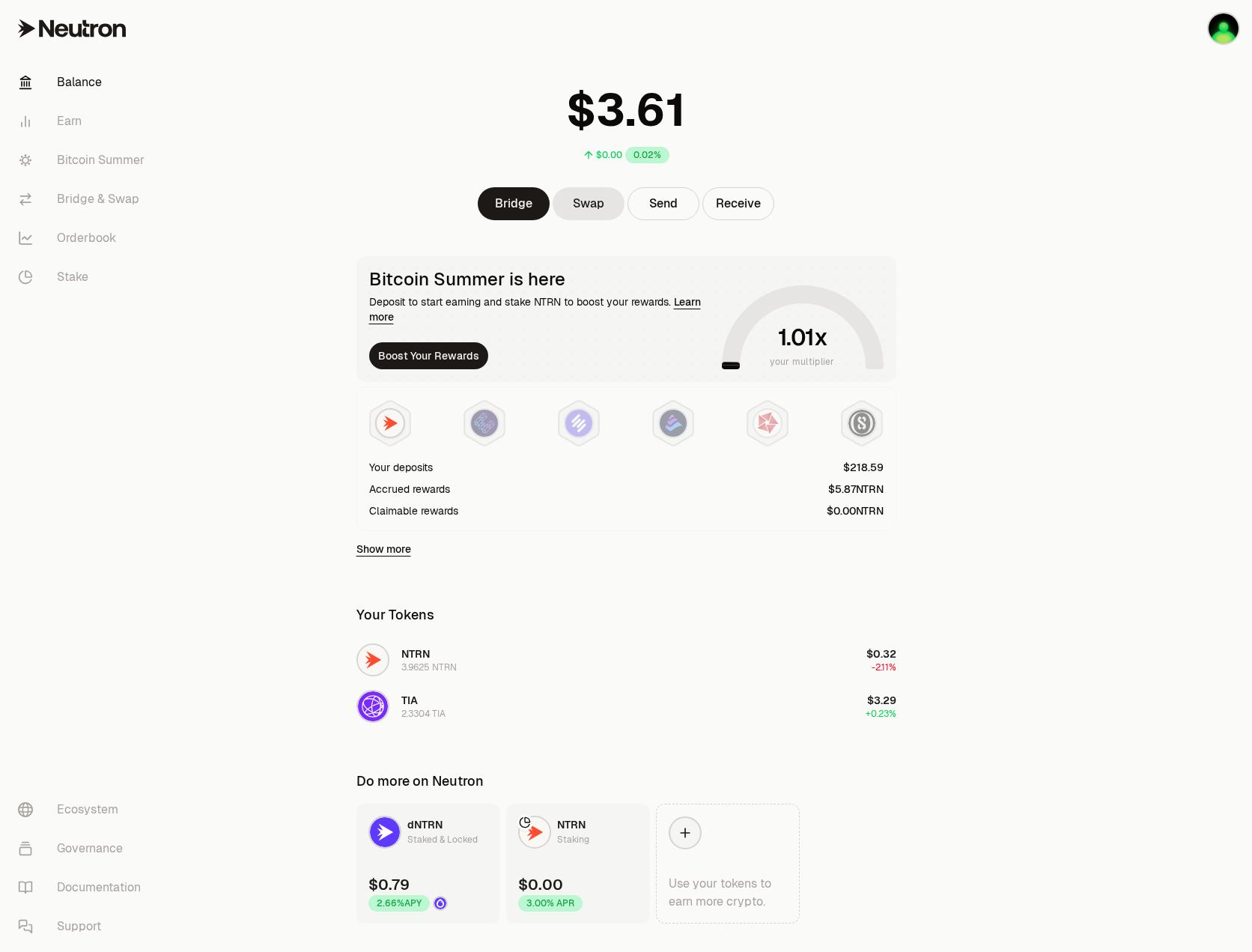
scroll to position [66, 0]
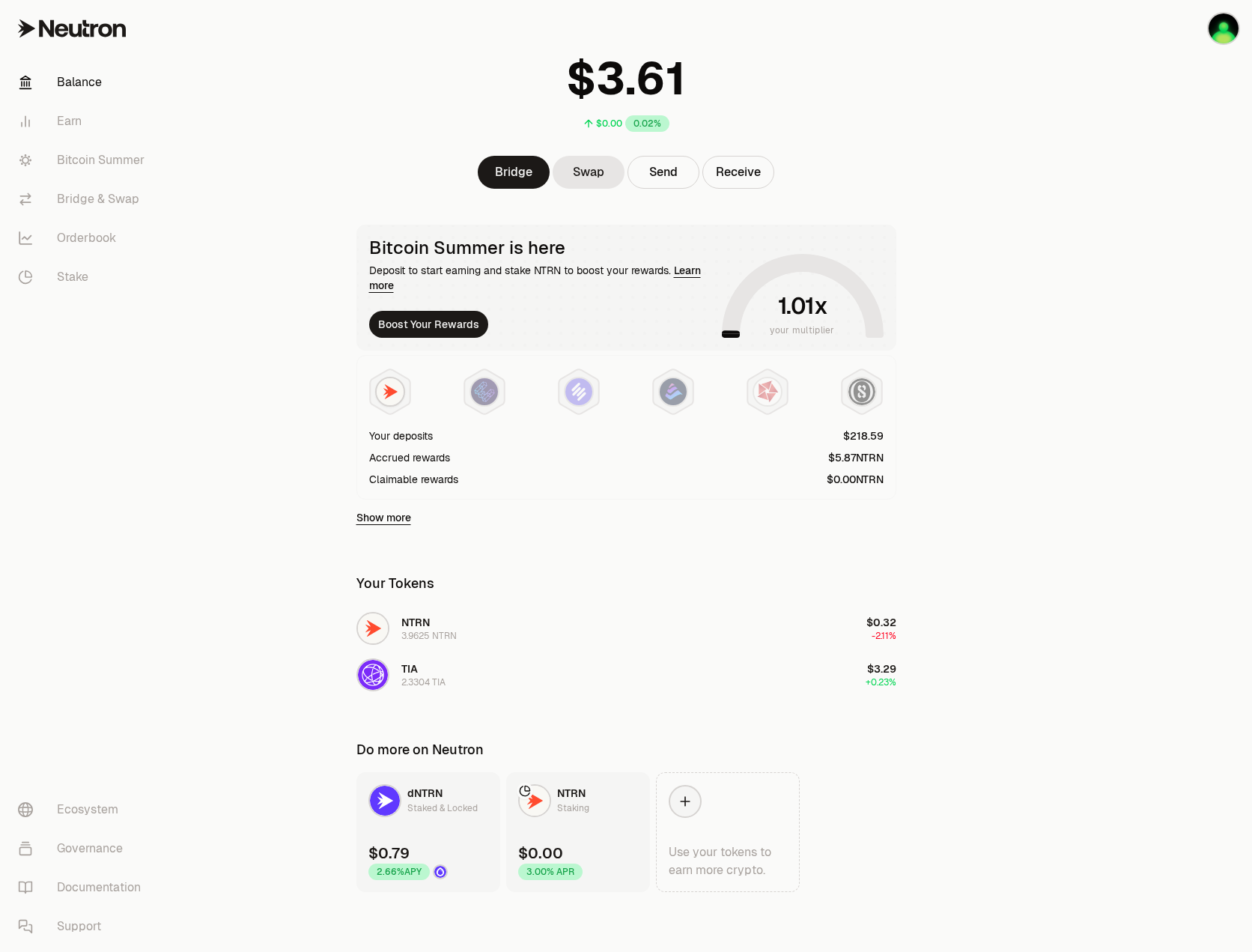
click at [167, 639] on nav "Balance Earn Bitcoin Summer Bridge & Swap Orderbook Stake Ecosystem Governance …" at bounding box center [84, 504] width 168 height 895
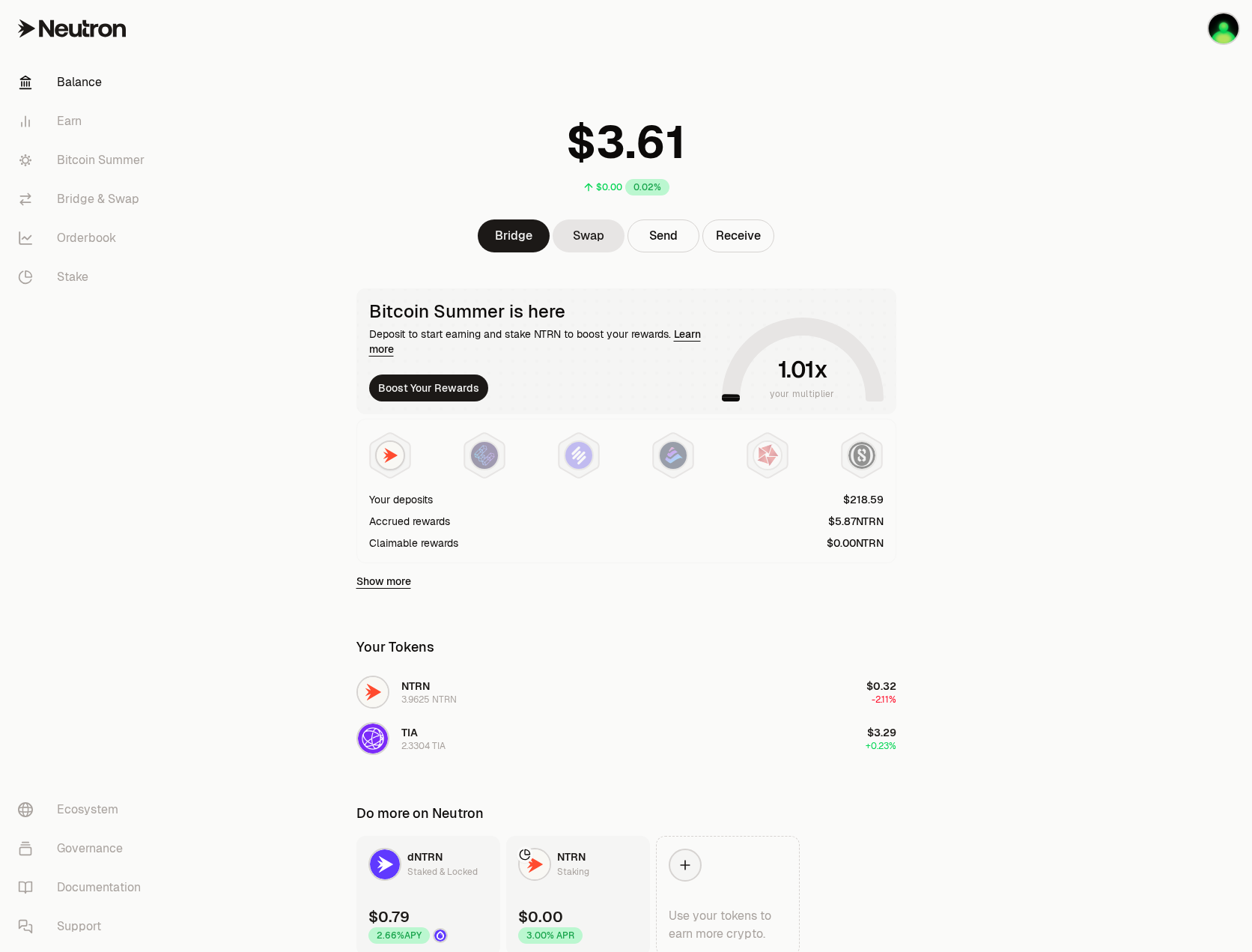
scroll to position [0, 0]
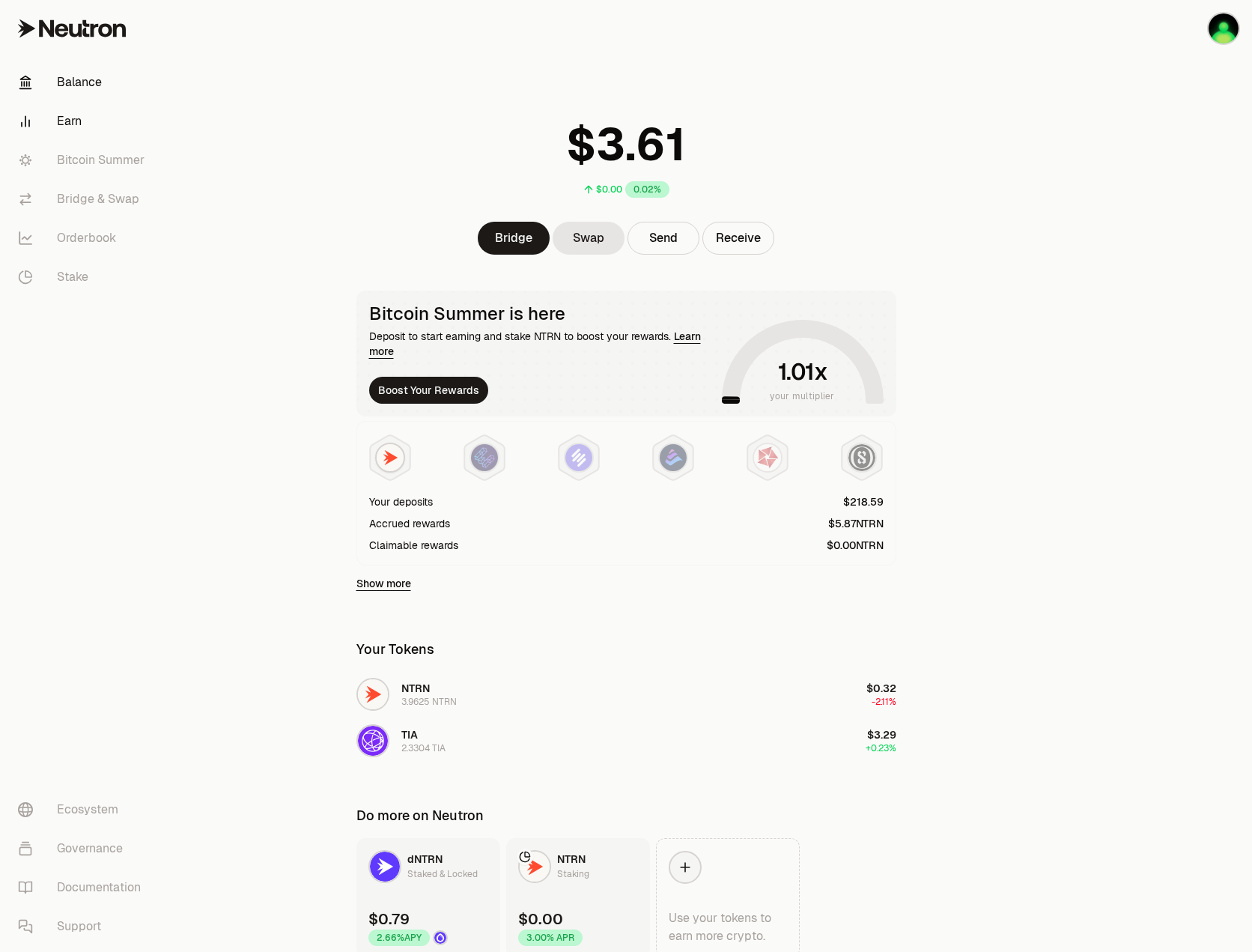
click at [78, 131] on link "Earn" at bounding box center [84, 121] width 156 height 39
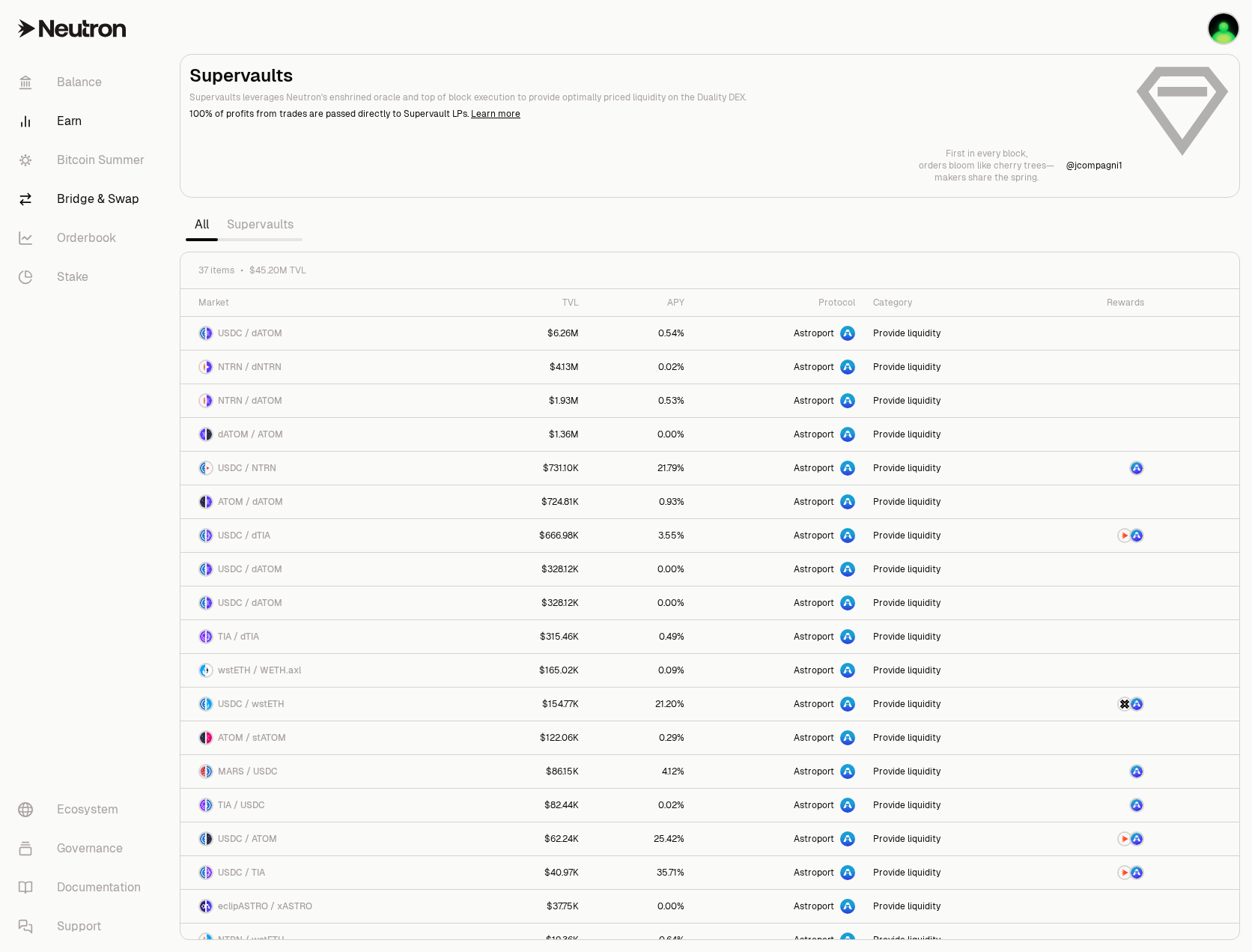
click at [109, 183] on link "Bridge & Swap" at bounding box center [84, 199] width 156 height 39
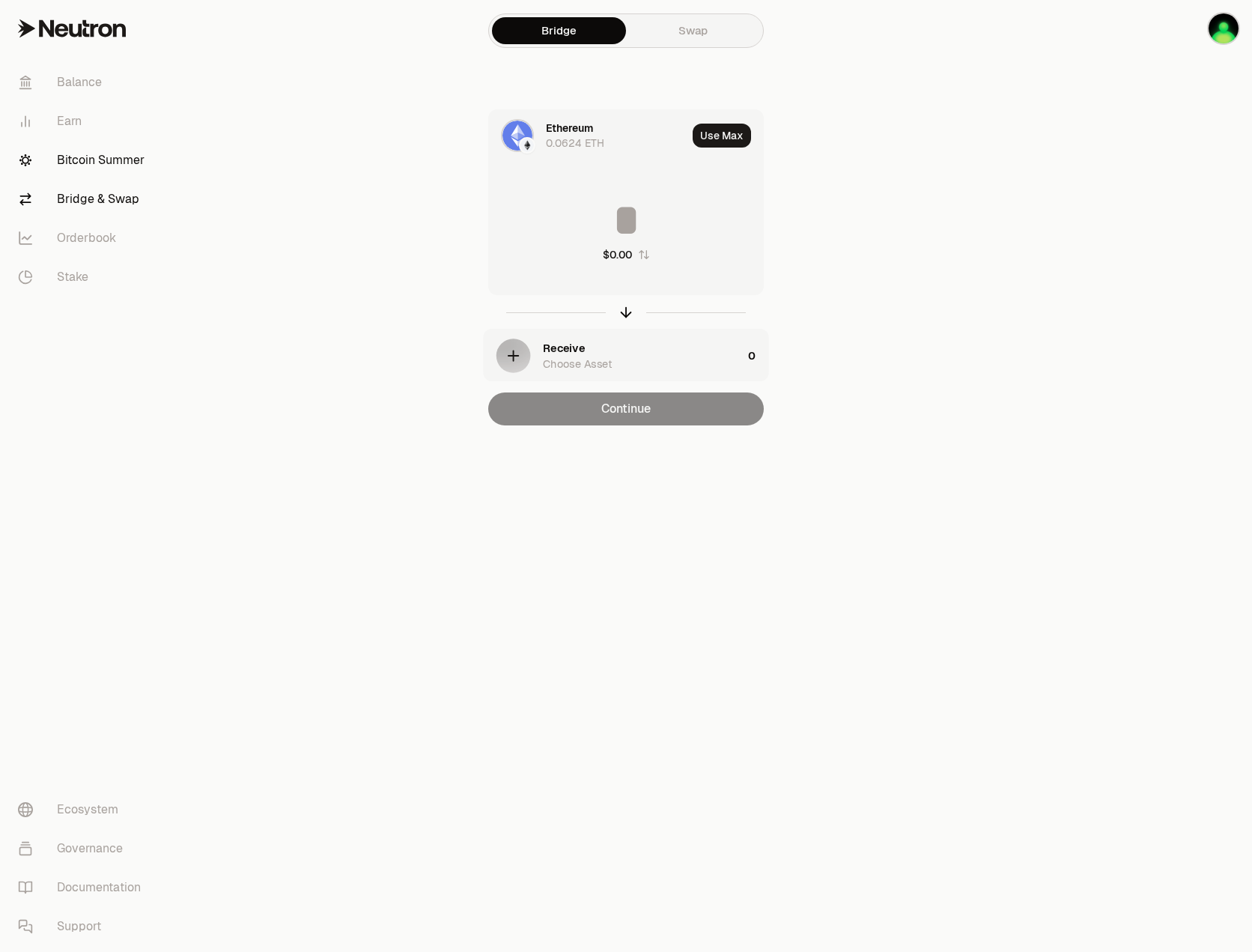
click at [101, 157] on link "Bitcoin Summer" at bounding box center [84, 160] width 156 height 39
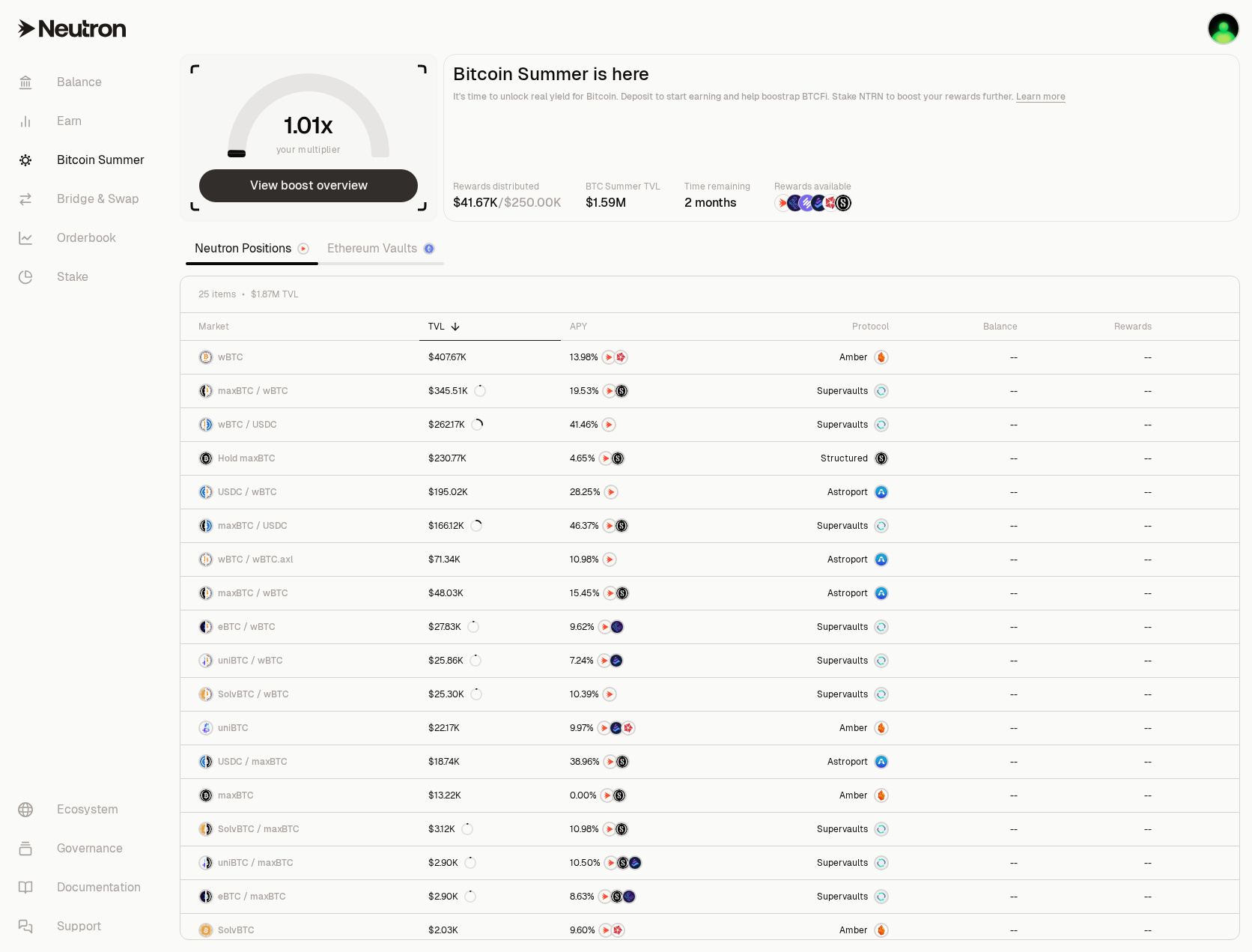
click at [382, 181] on button "View boost overview" at bounding box center [308, 185] width 219 height 33
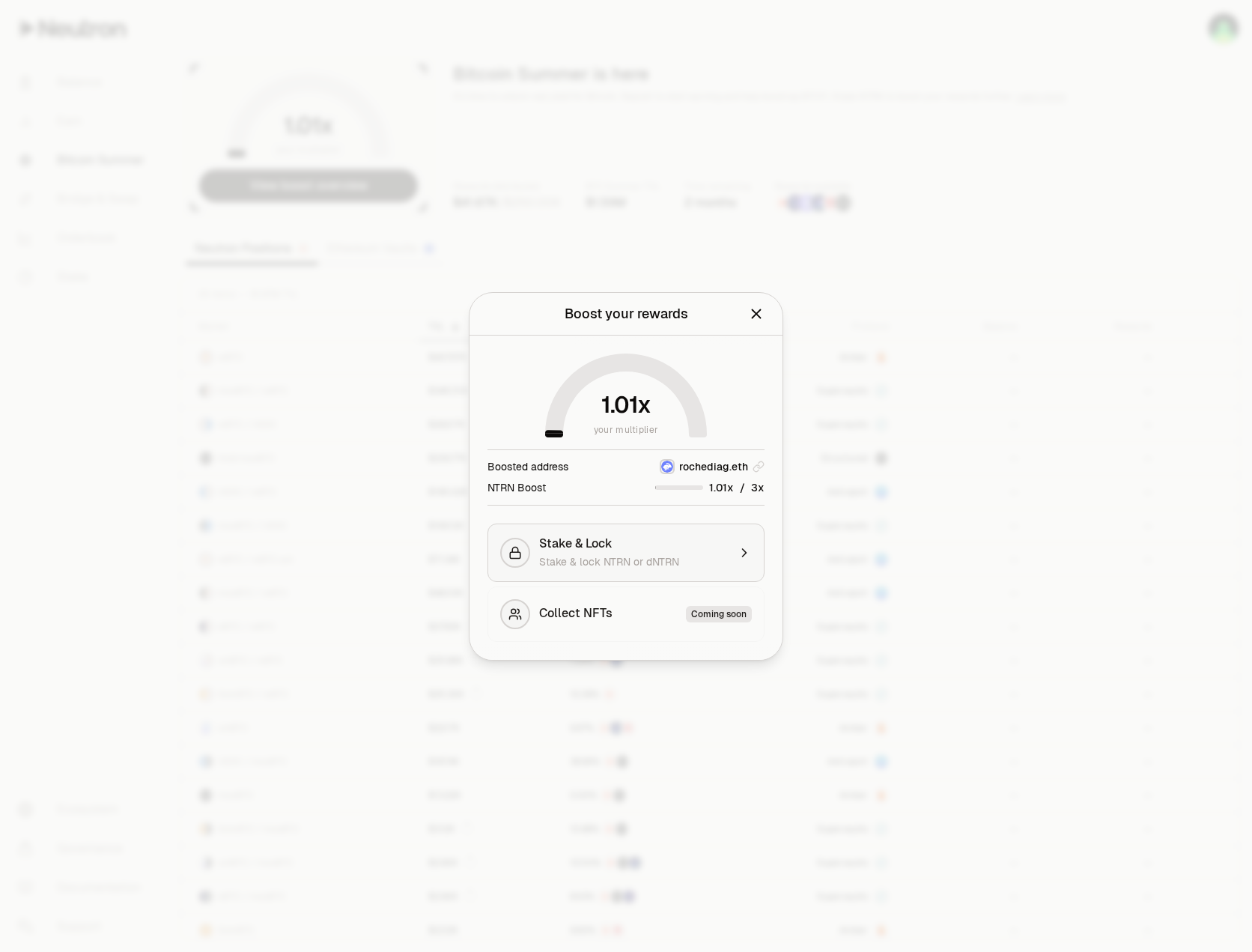
click at [637, 524] on button "Stake & Lock Stake & lock NTRN or dNTRN" at bounding box center [626, 553] width 277 height 58
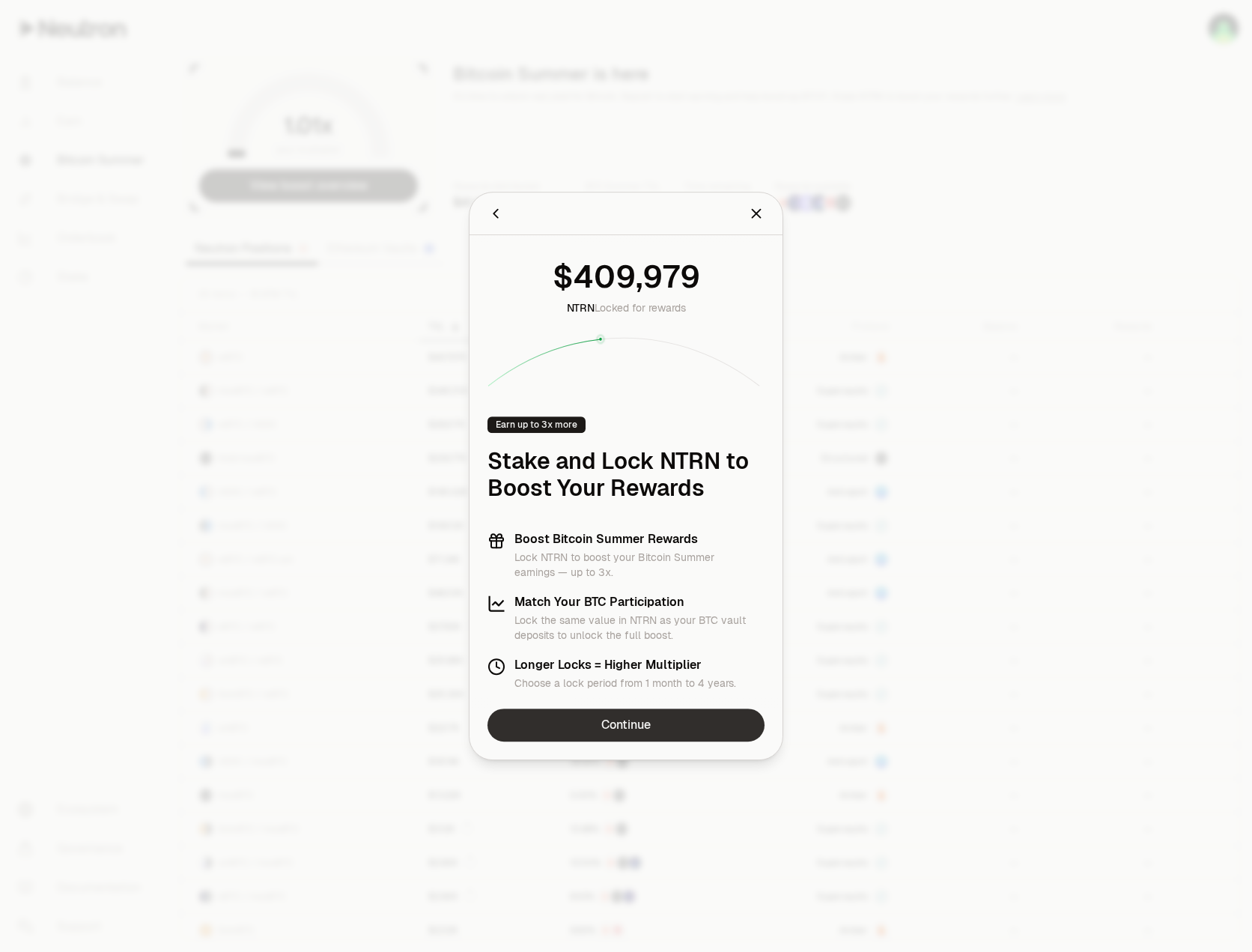
click at [600, 724] on link "Continue" at bounding box center [626, 725] width 277 height 33
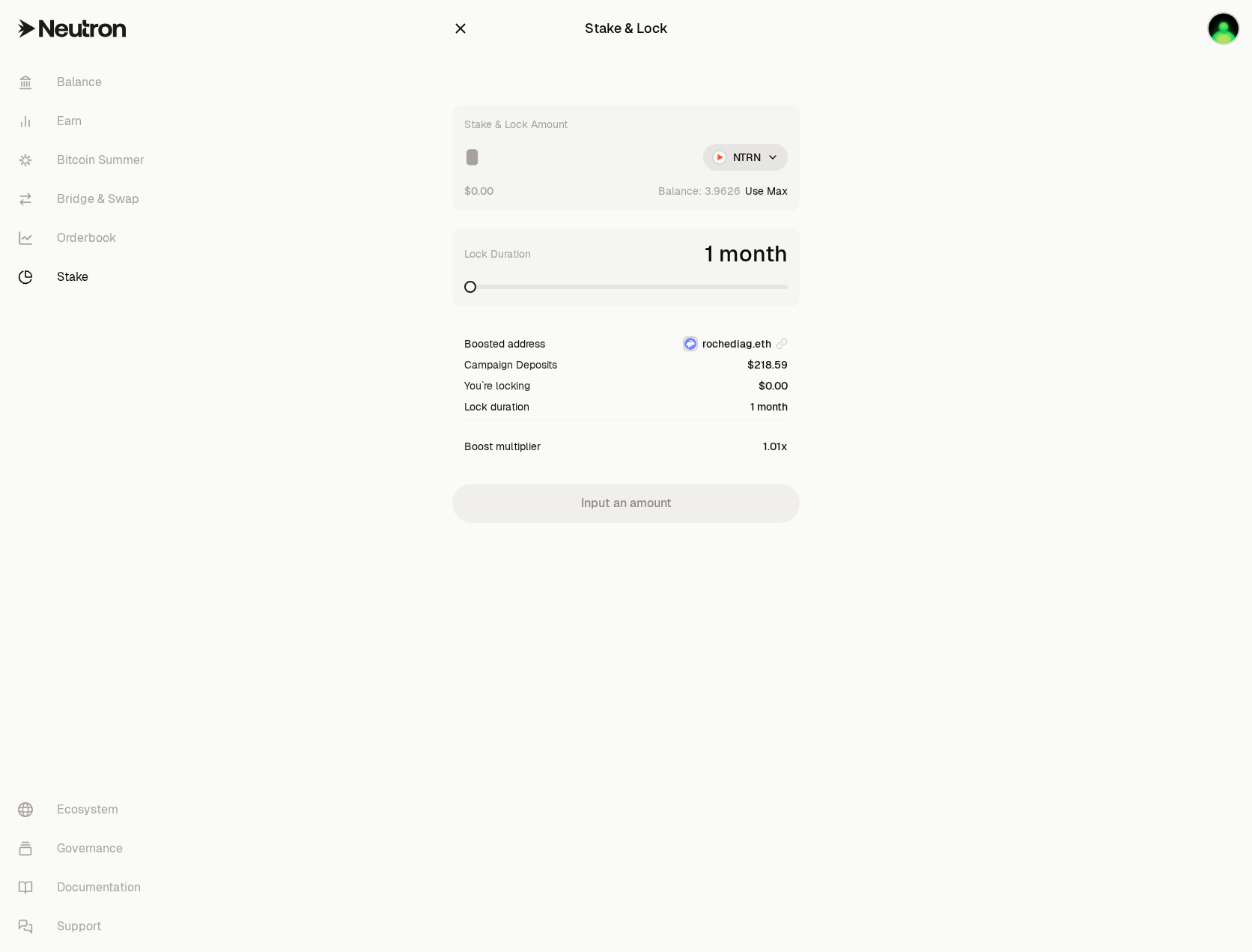
click at [631, 156] on input at bounding box center [577, 157] width 227 height 27
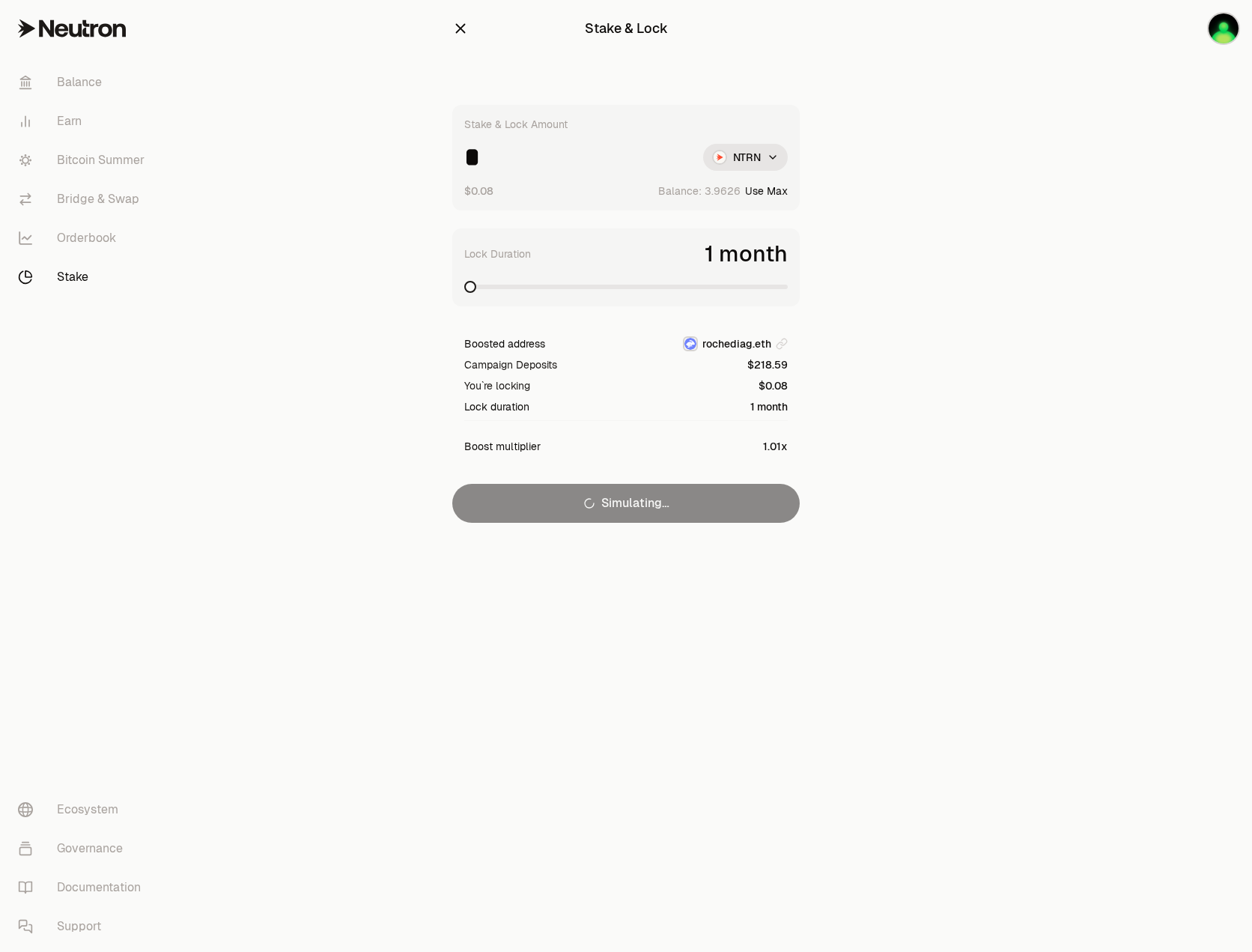
drag, startPoint x: 482, startPoint y: 156, endPoint x: 458, endPoint y: 154, distance: 24.1
click at [458, 154] on div "Stake & Lock Amount * NTRN $0.08 Balance: Use Max" at bounding box center [626, 158] width 348 height 106
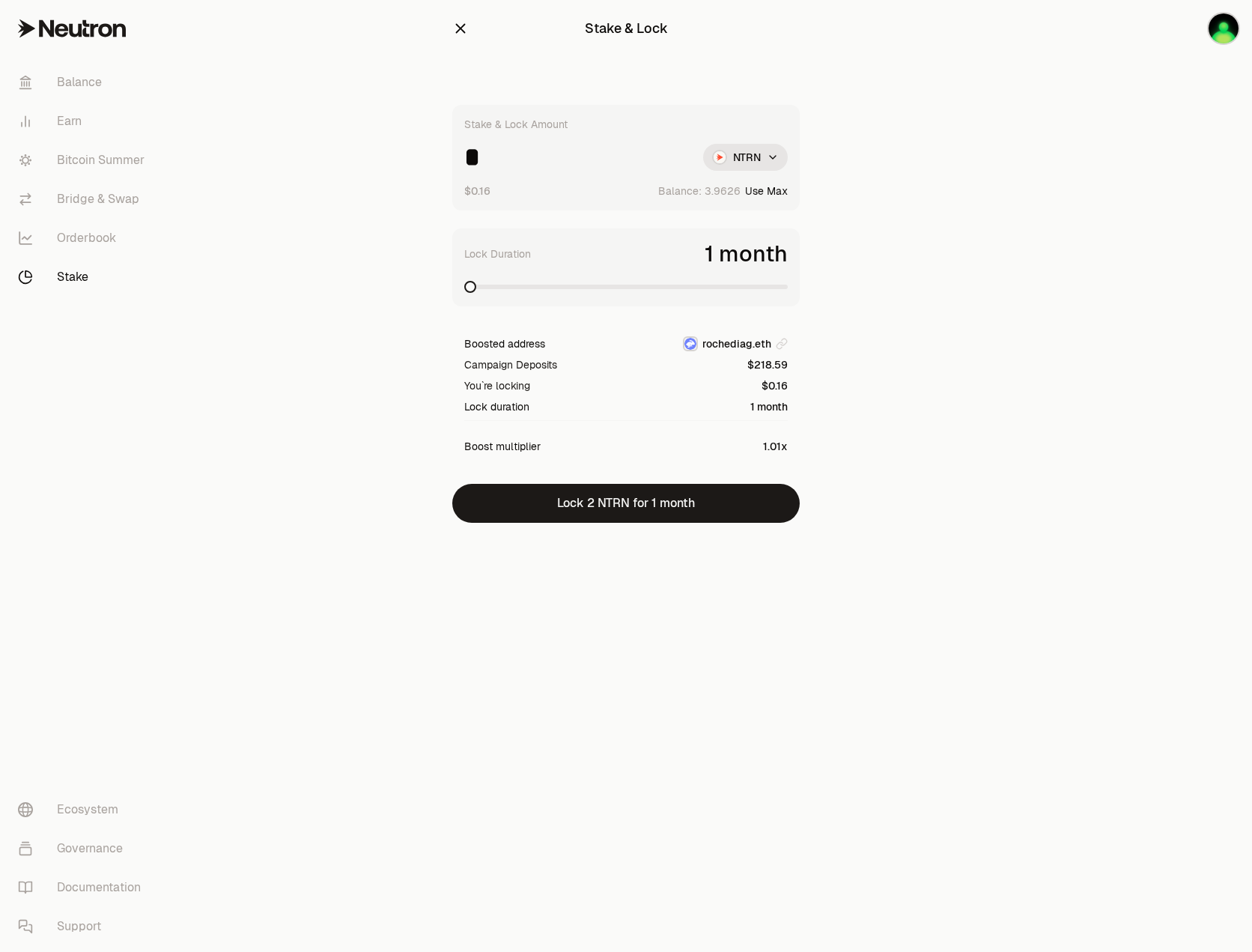
type input "*"
click at [788, 293] on span at bounding box center [782, 287] width 12 height 12
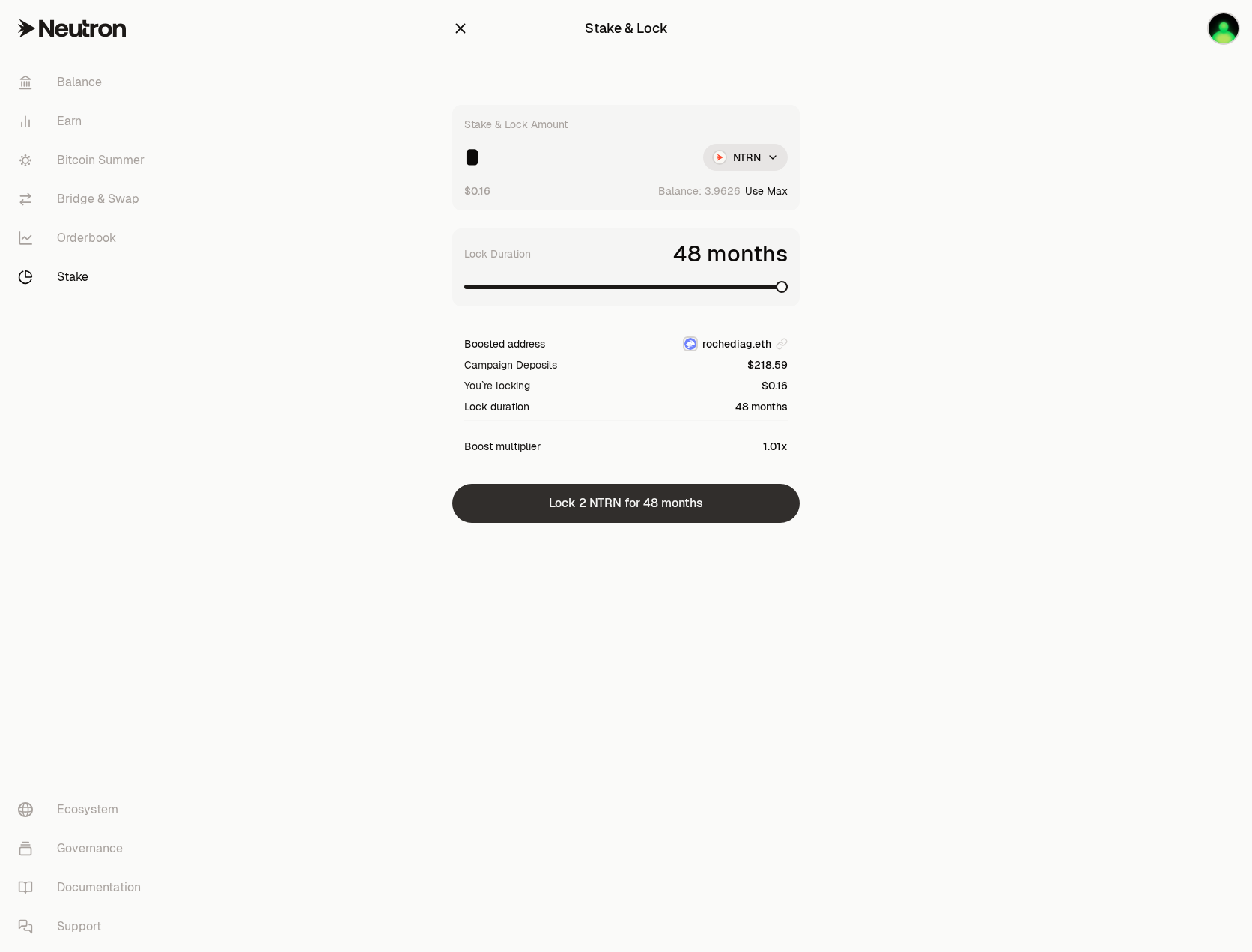
click at [706, 509] on button "Lock 2 NTRN for 48 months" at bounding box center [626, 503] width 348 height 39
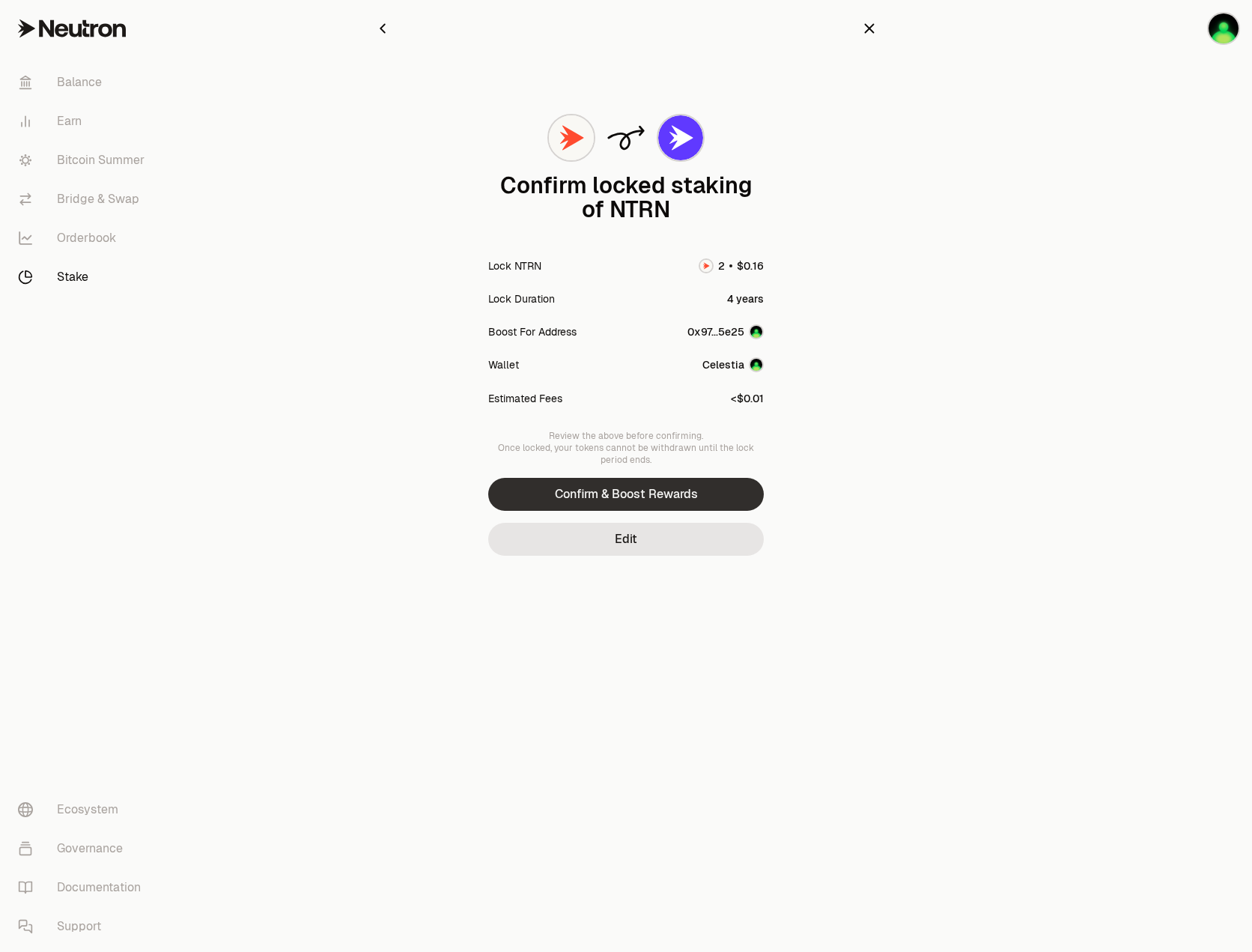
click at [706, 496] on button "Confirm & Boost Rewards" at bounding box center [626, 494] width 276 height 33
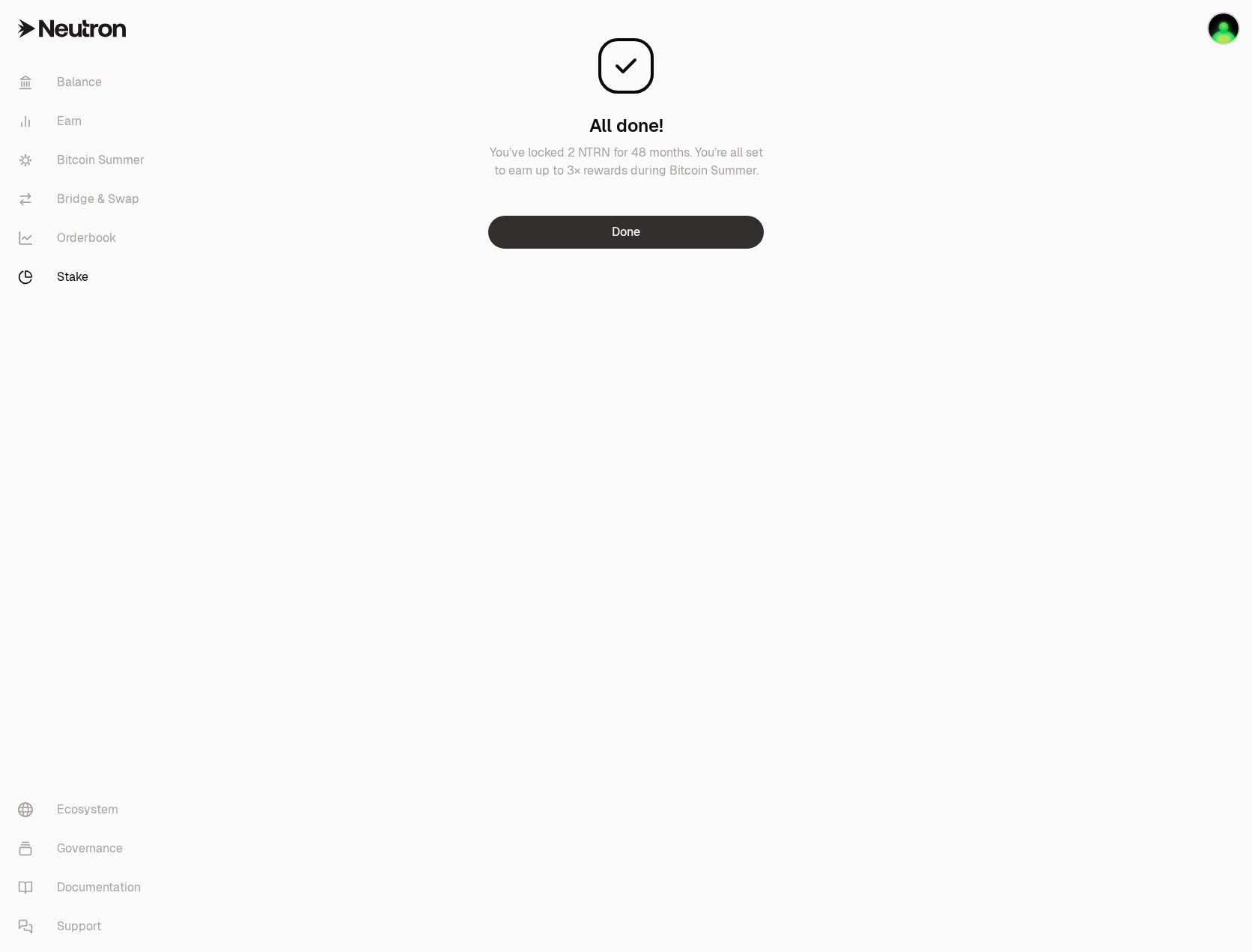
click at [655, 246] on button "Done" at bounding box center [626, 232] width 276 height 33
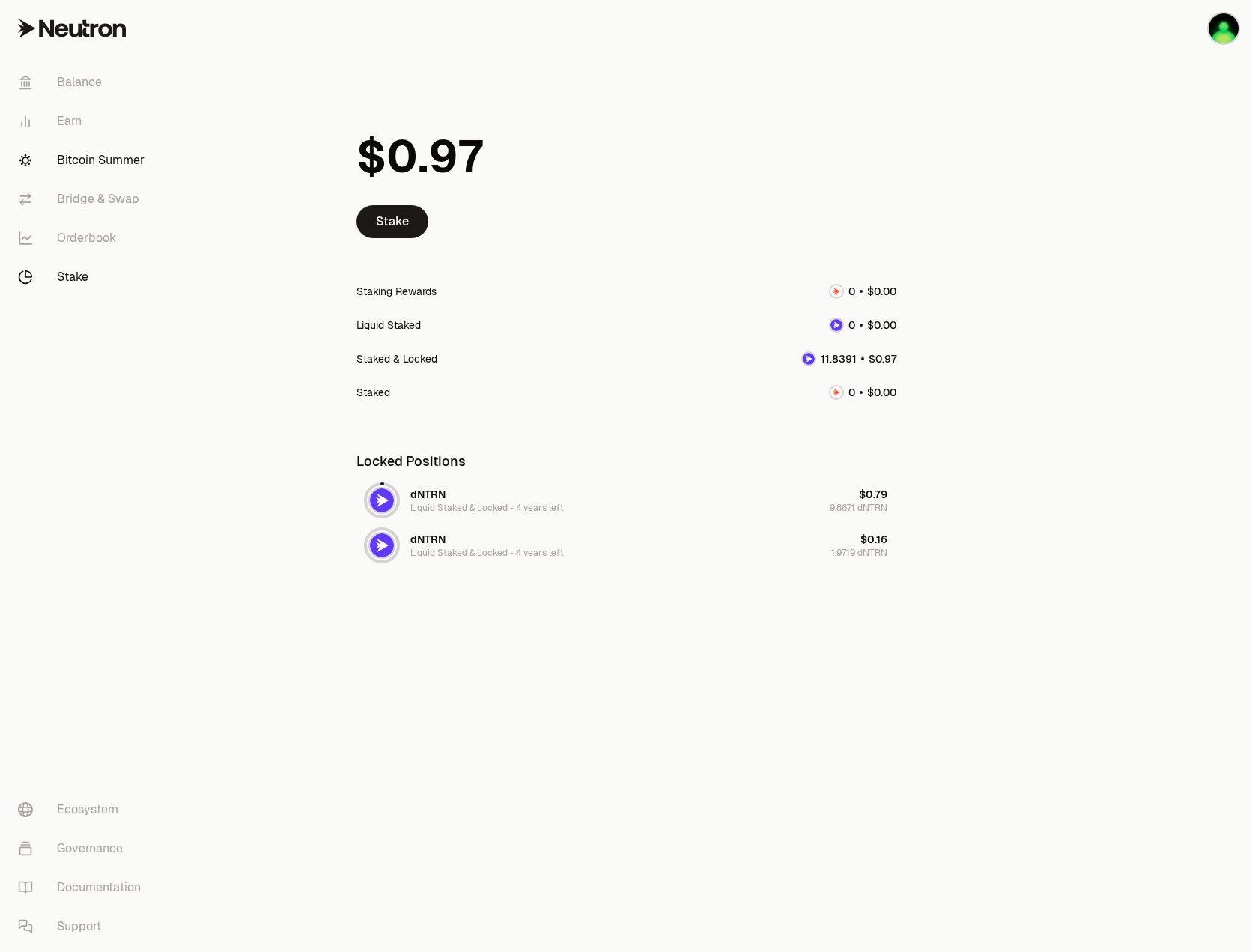
click at [67, 148] on link "Bitcoin Summer" at bounding box center [84, 160] width 156 height 39
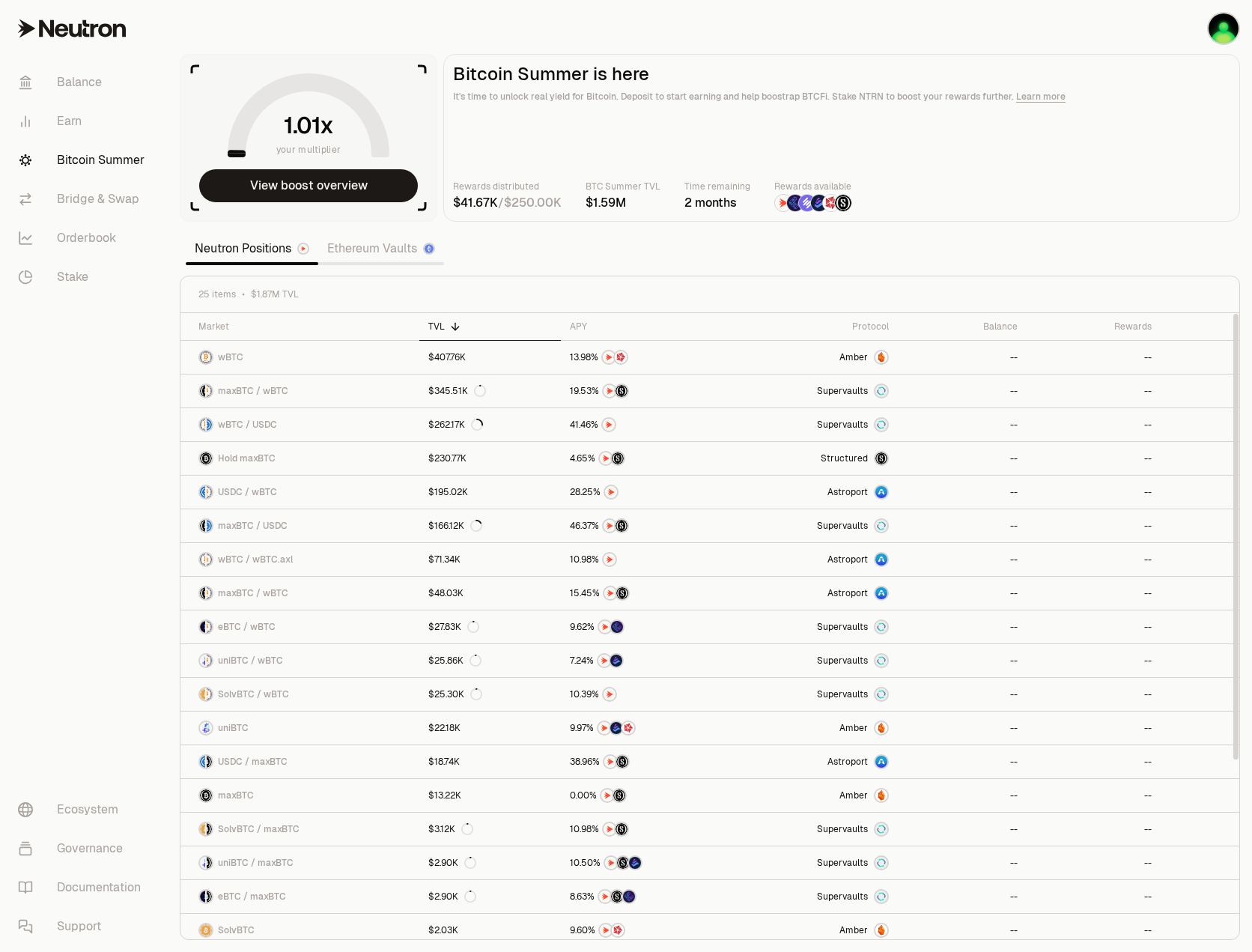
click at [382, 245] on link "Ethereum Vaults" at bounding box center [381, 249] width 126 height 30
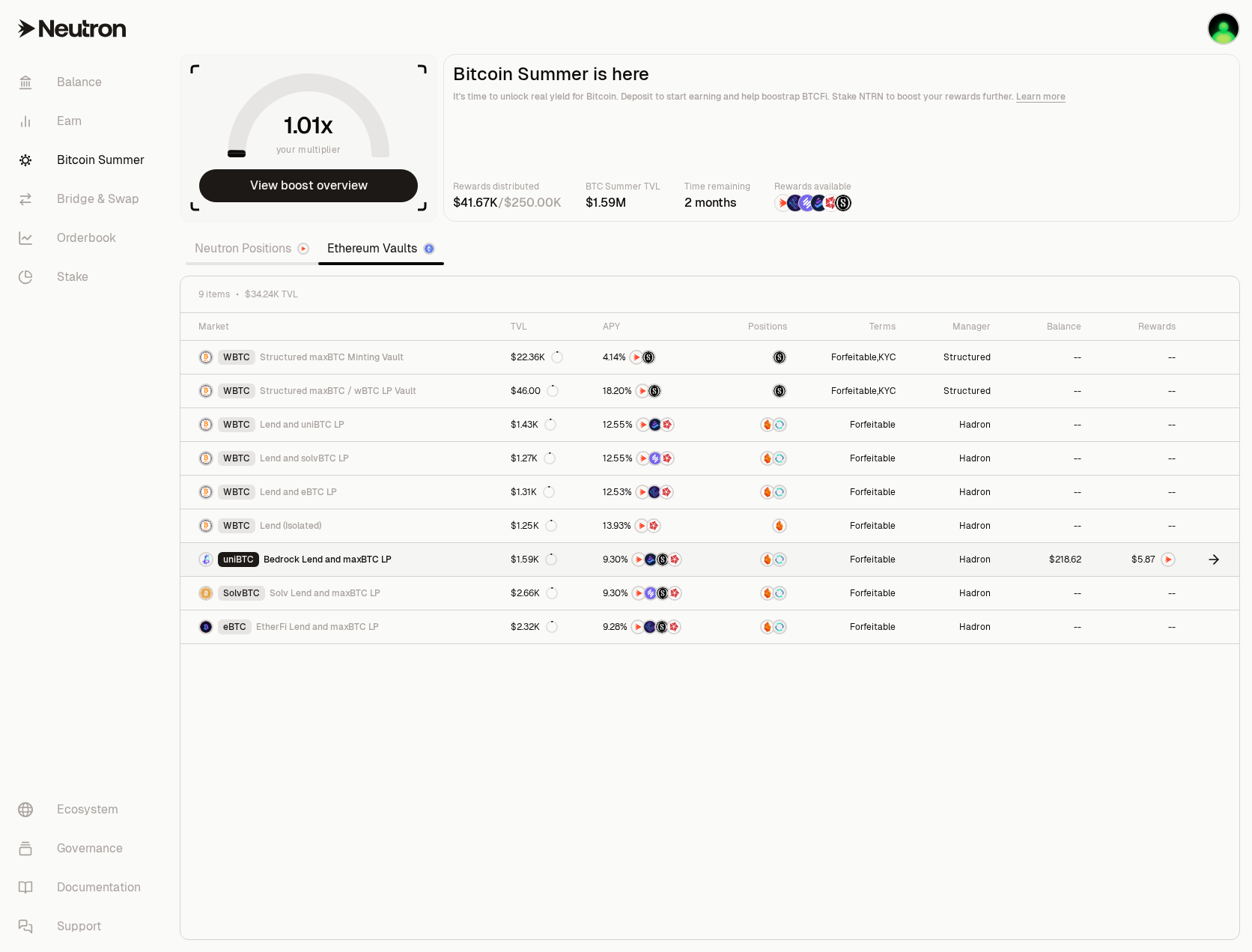
click at [390, 554] on span "Bedrock Lend and maxBTC LP" at bounding box center [328, 560] width 128 height 12
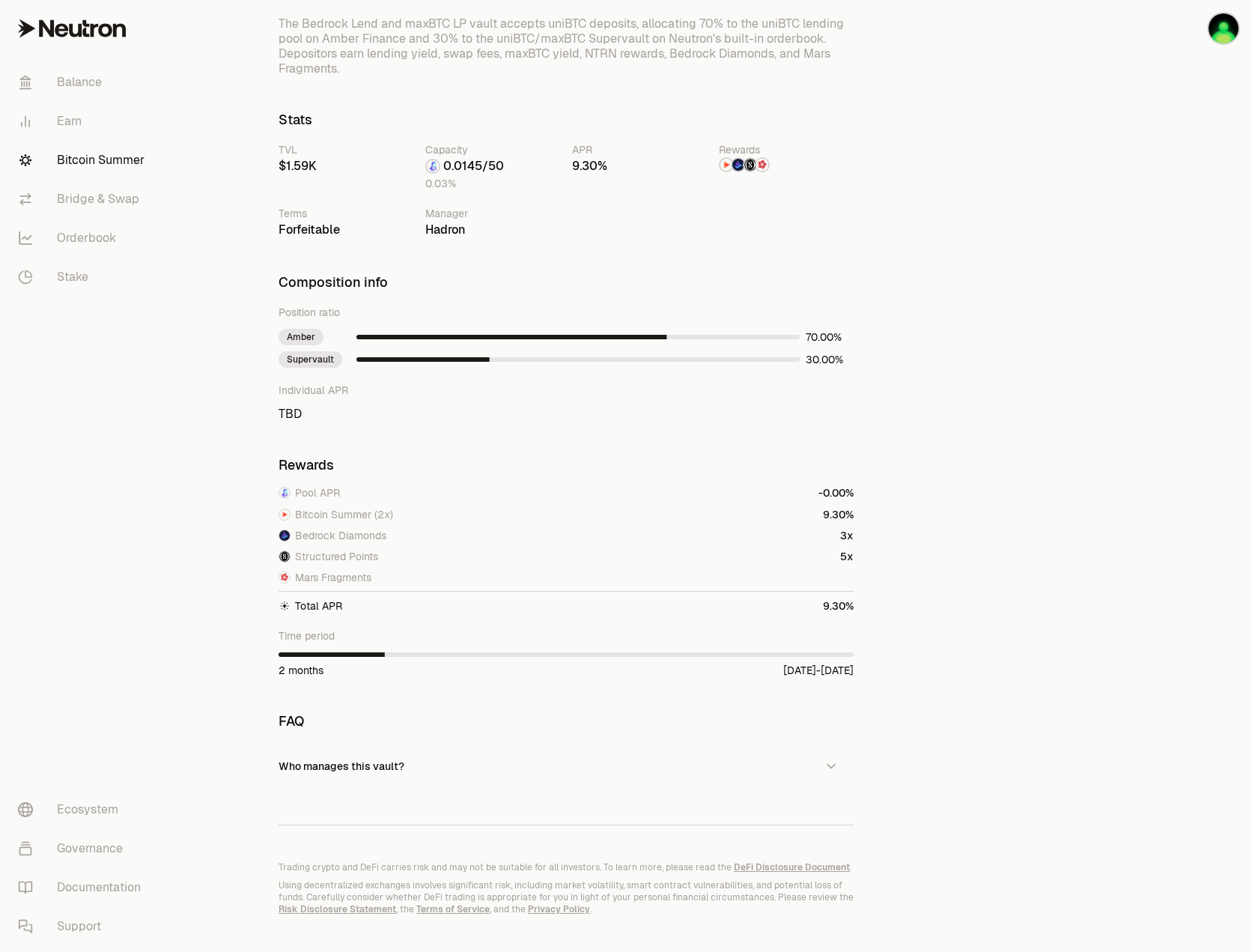
scroll to position [721, 0]
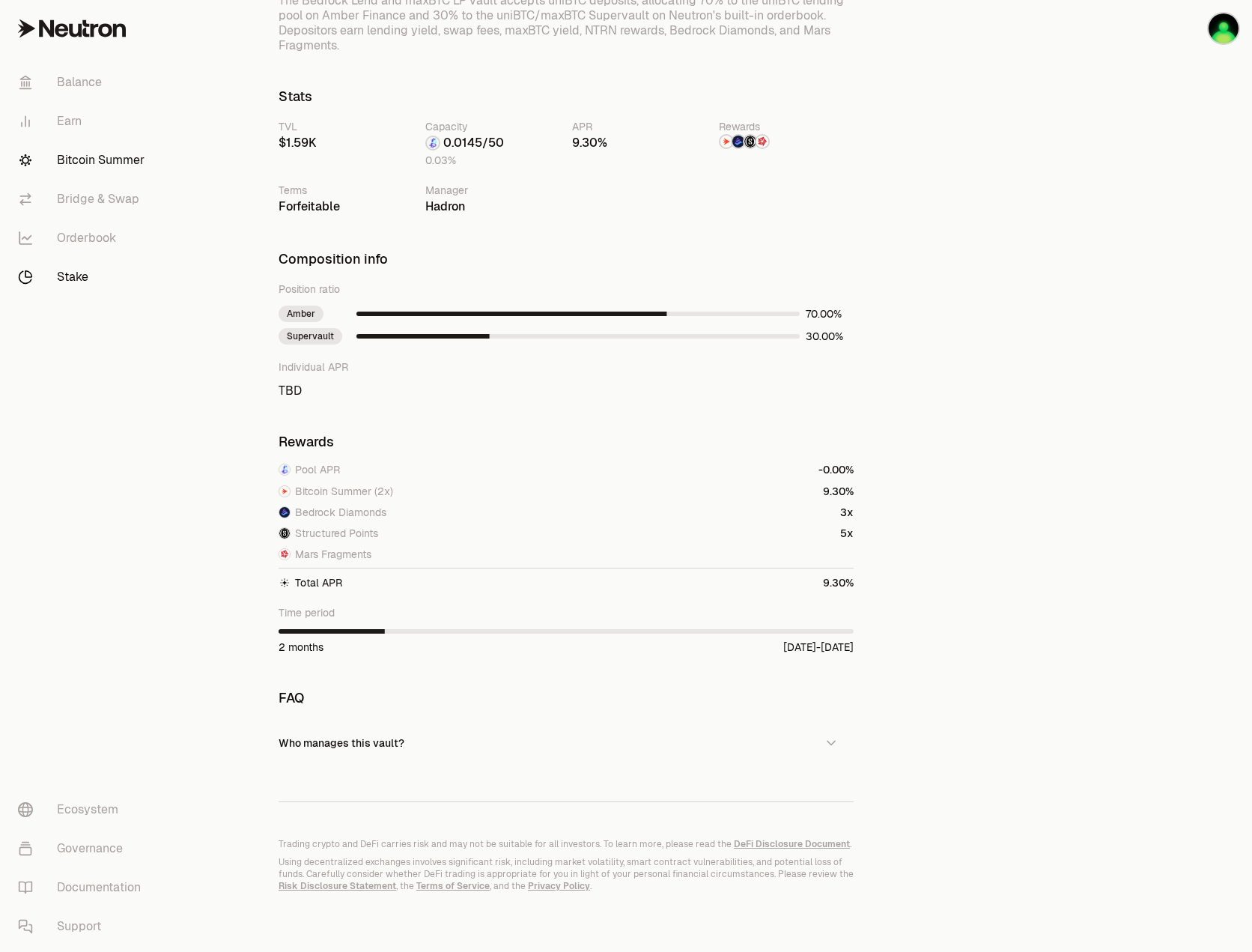
click at [75, 275] on link "Stake" at bounding box center [84, 277] width 156 height 39
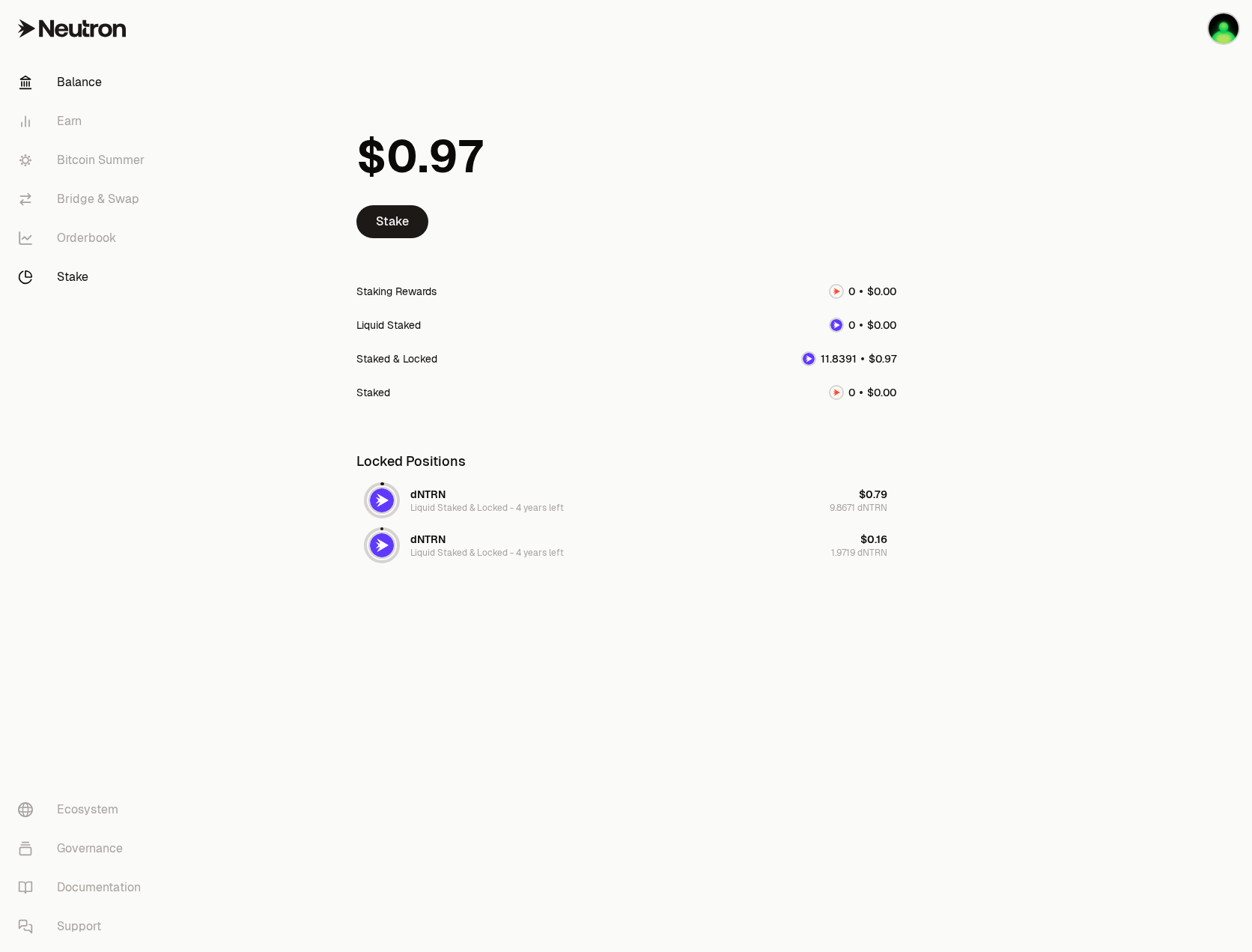
click at [93, 79] on link "Balance" at bounding box center [84, 82] width 156 height 39
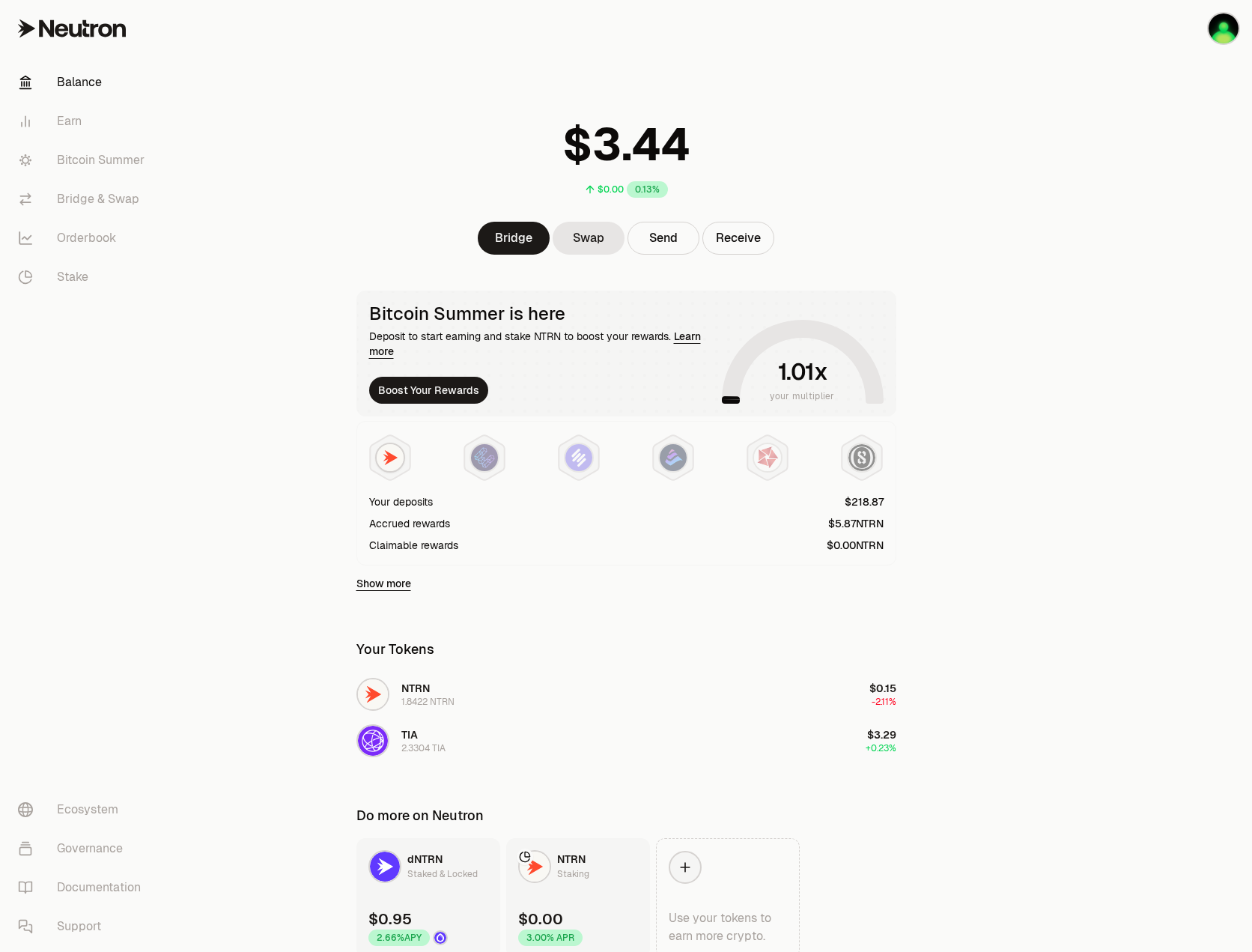
click at [956, 549] on main "$0.00 0.13% Bridge Swap Send Receive Bitcoin Summer is here Deposit to start ea…" at bounding box center [710, 509] width 1085 height 1018
click at [861, 458] on img at bounding box center [862, 457] width 27 height 27
click at [855, 454] on img at bounding box center [862, 457] width 27 height 27
click at [400, 585] on link "Show more" at bounding box center [384, 583] width 55 height 15
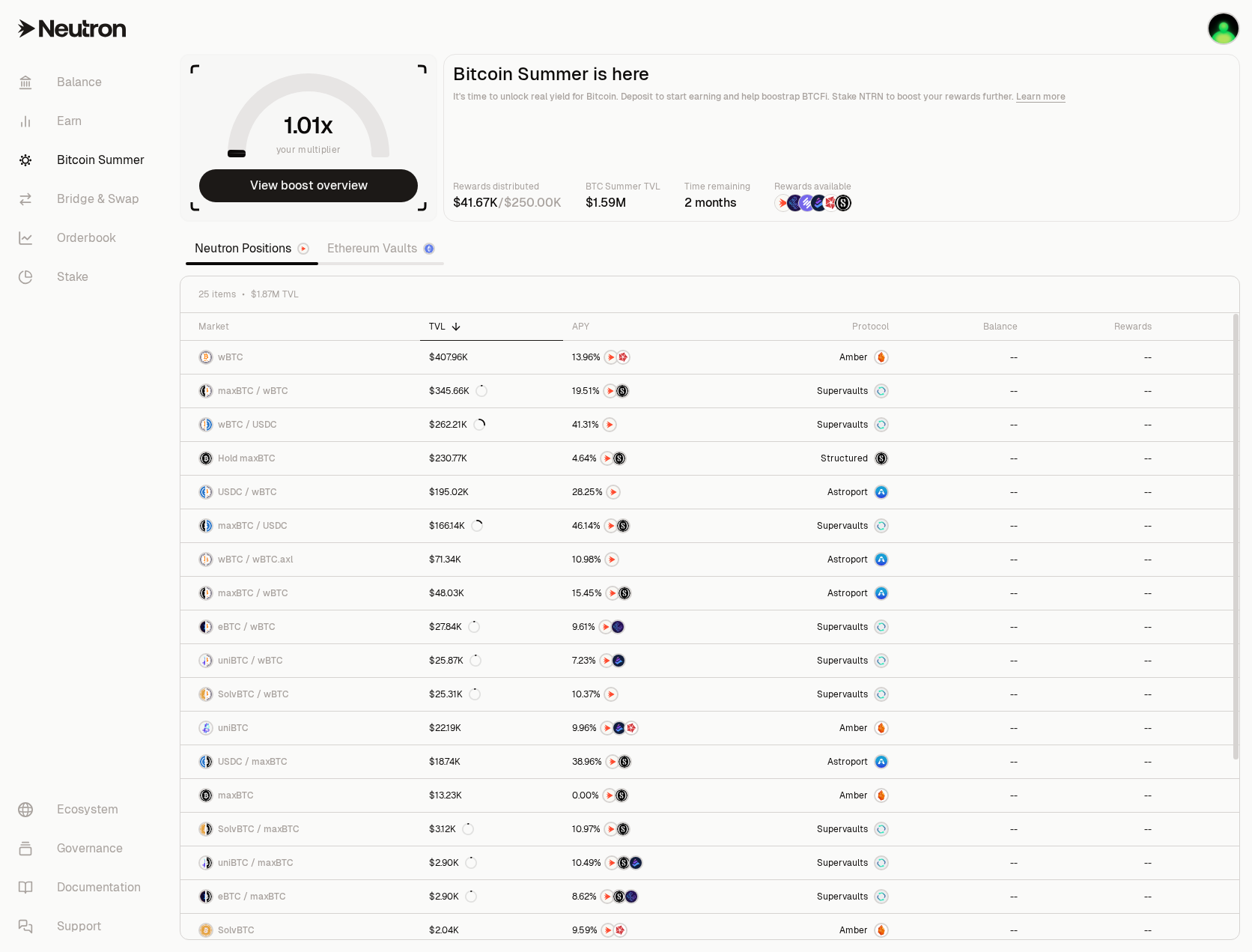
click at [355, 244] on link "Ethereum Vaults" at bounding box center [381, 249] width 126 height 30
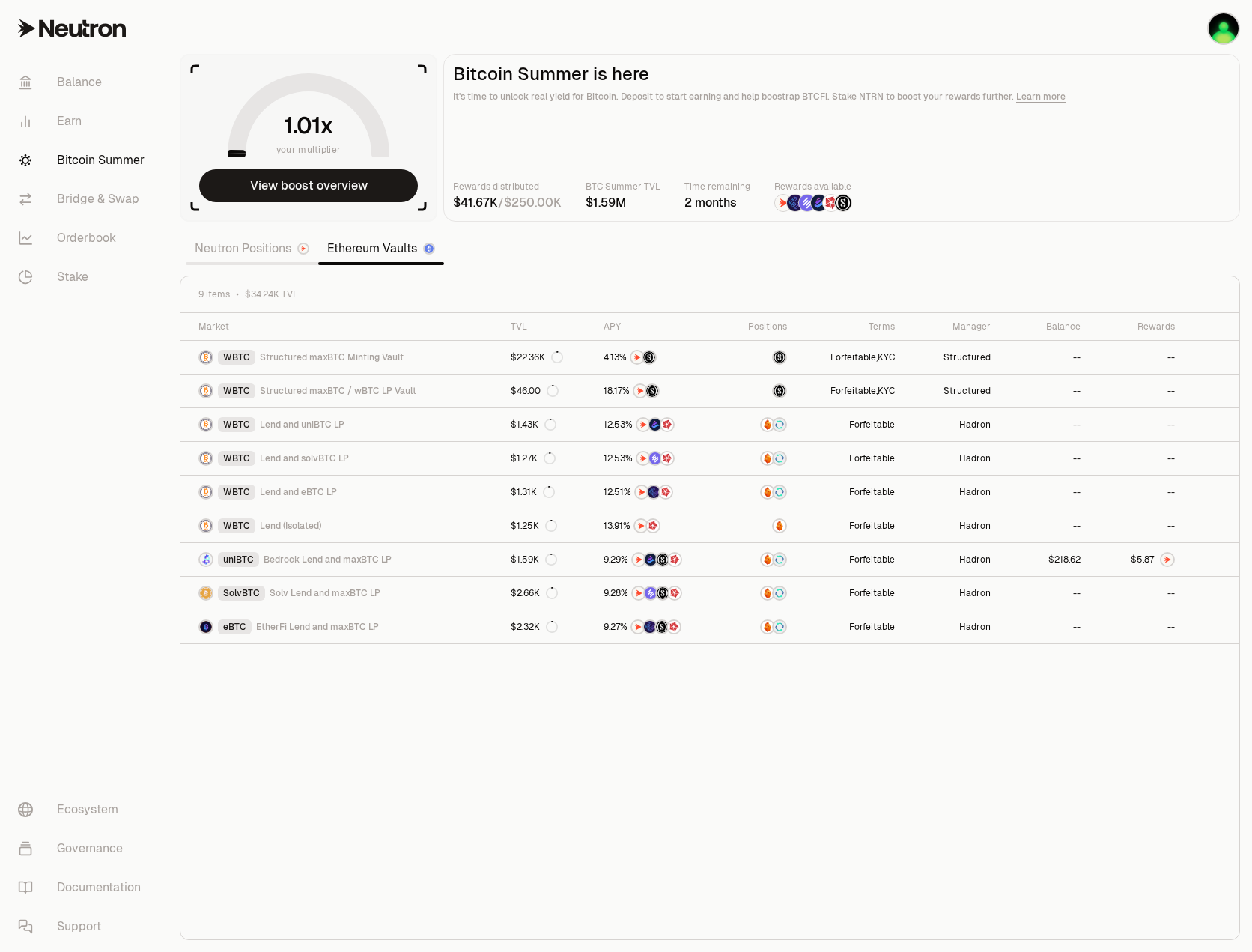
click at [961, 138] on main "Bitcoin Summer is here It's time to unlock real yield for Bitcoin. Deposit to s…" at bounding box center [841, 138] width 797 height 168
click at [1177, 23] on icon "button" at bounding box center [1178, 28] width 18 height 18
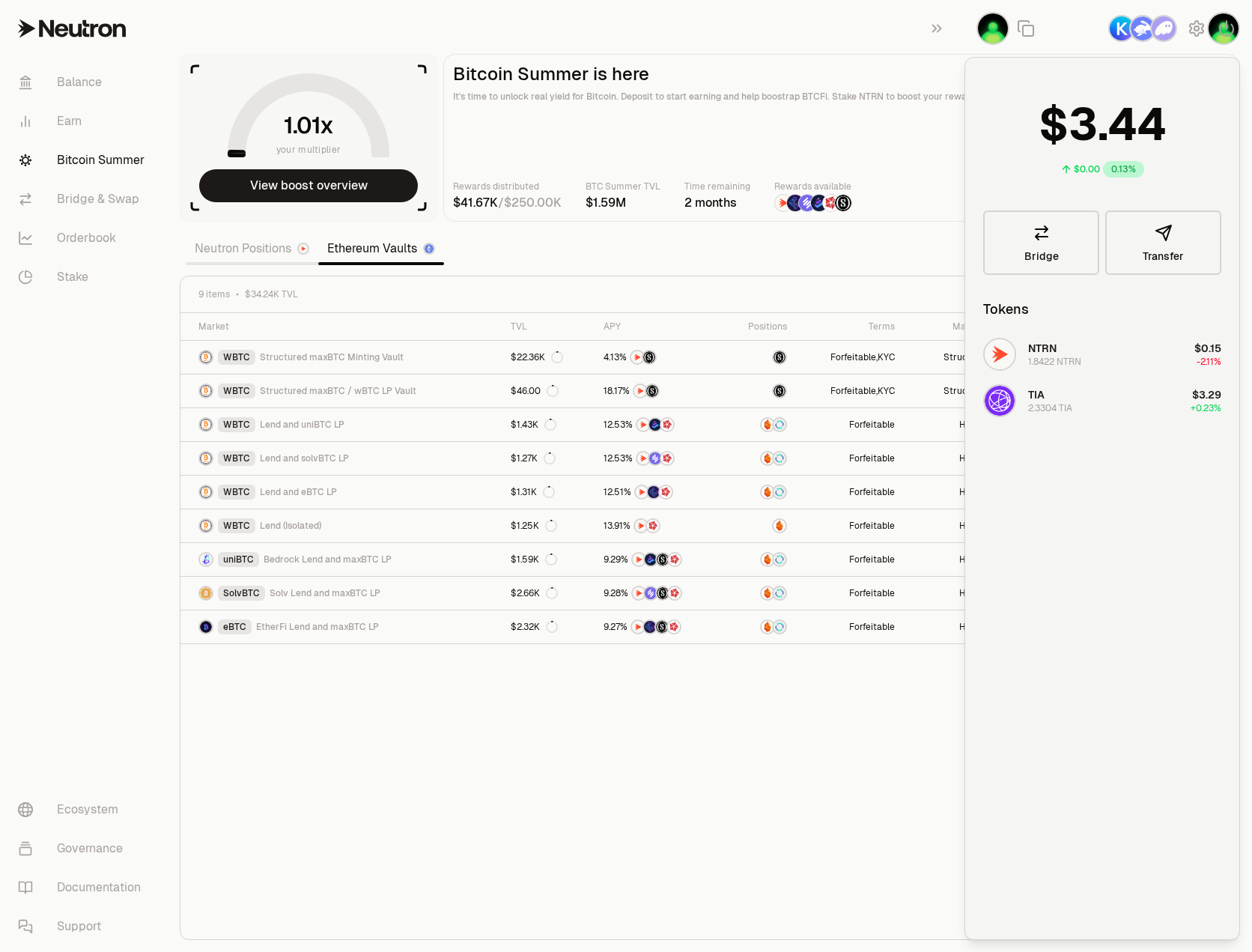
click at [799, 739] on div "Market TVL APY Positions Terms Manager Balance Rewards WBTC Structured maxBTC M…" at bounding box center [710, 626] width 1059 height 627
